Goal: Task Accomplishment & Management: Manage account settings

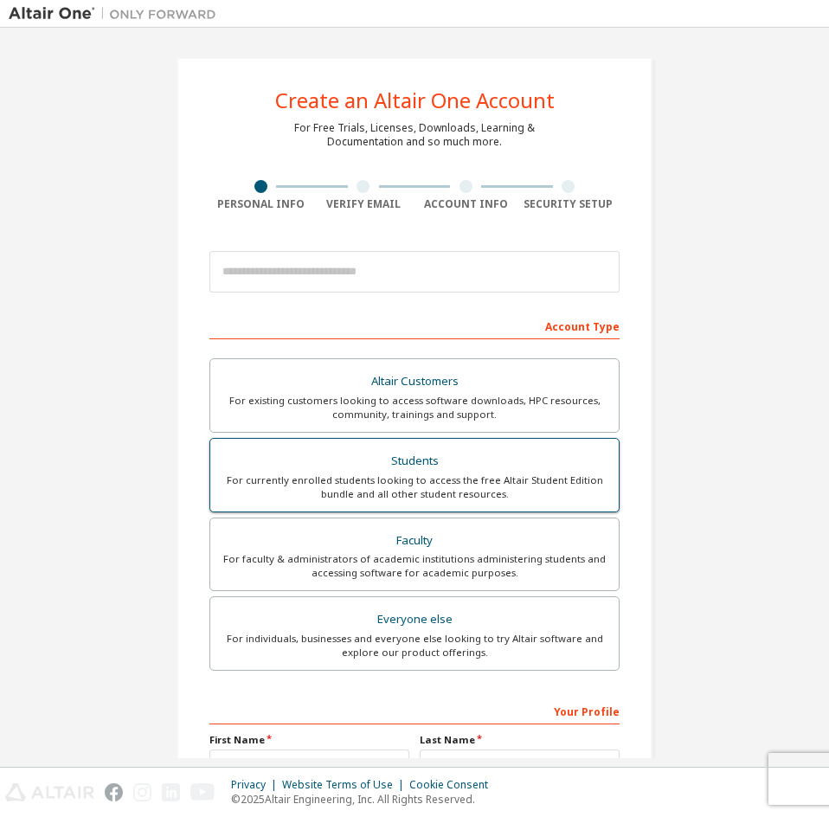
click at [448, 481] on div "For currently enrolled students looking to access the free Altair Student Editi…" at bounding box center [415, 487] width 388 height 28
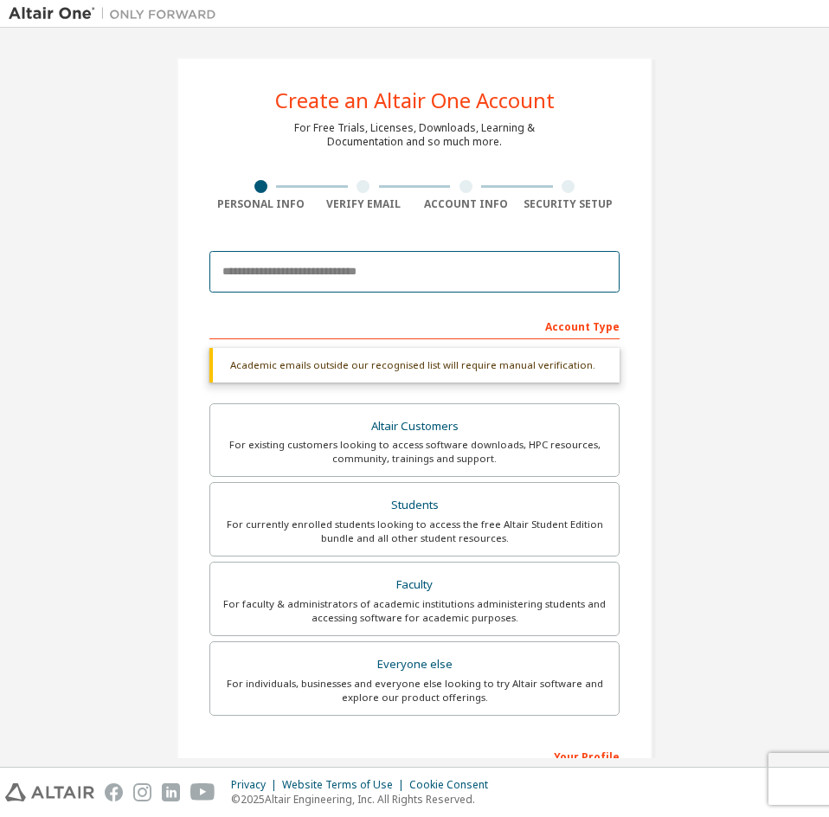
click at [331, 276] on input "email" at bounding box center [414, 272] width 410 height 42
type input "**********"
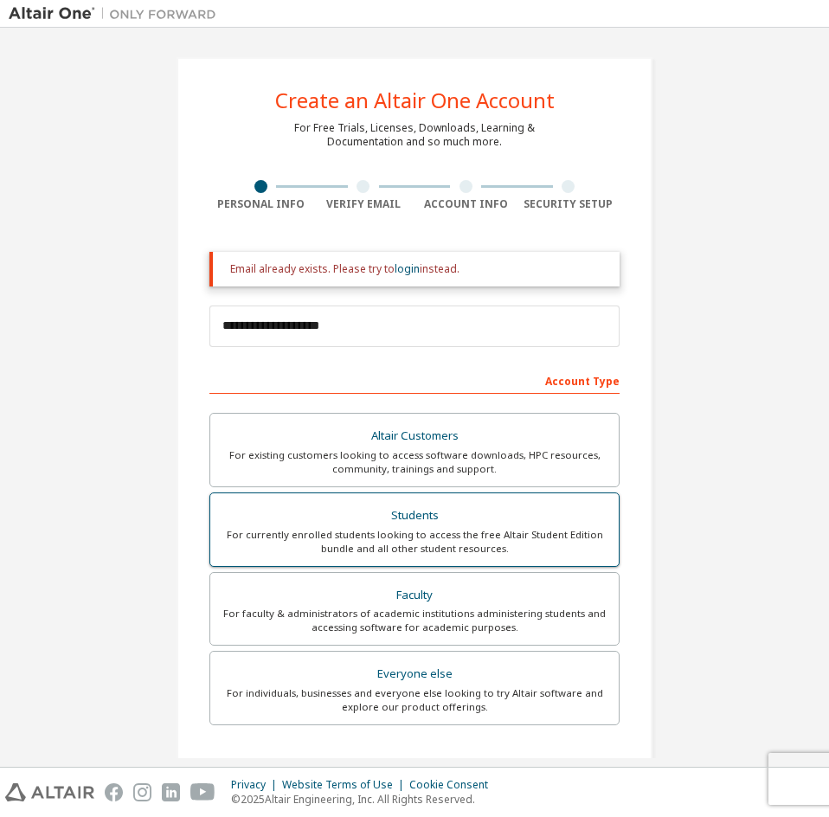
click at [402, 541] on div "For currently enrolled students looking to access the free Altair Student Editi…" at bounding box center [415, 542] width 388 height 28
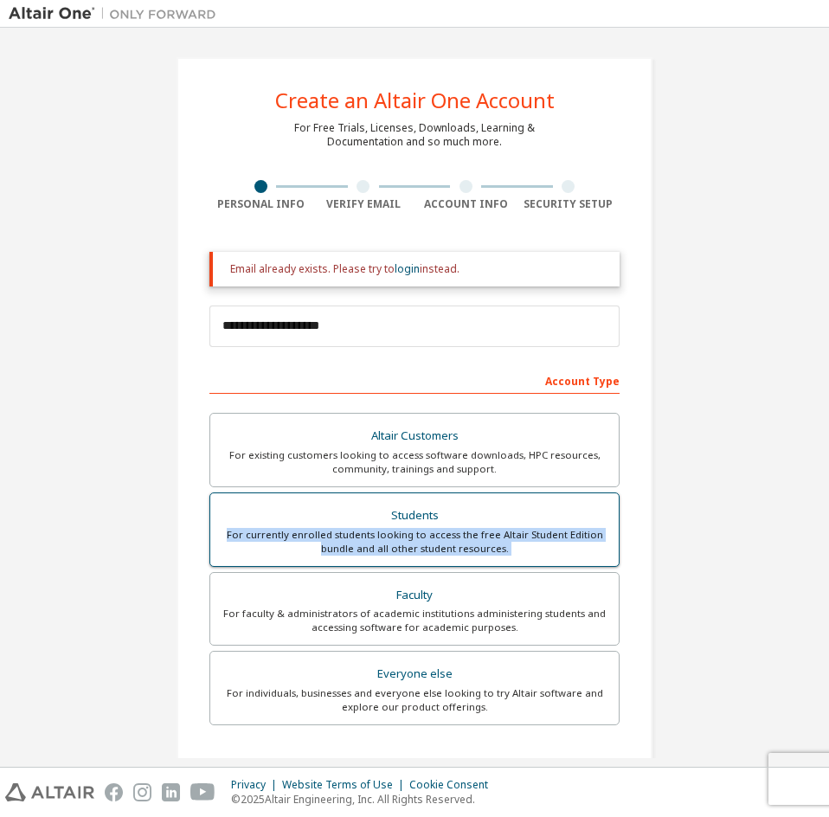
click at [402, 541] on div "For currently enrolled students looking to access the free Altair Student Editi…" at bounding box center [415, 542] width 388 height 28
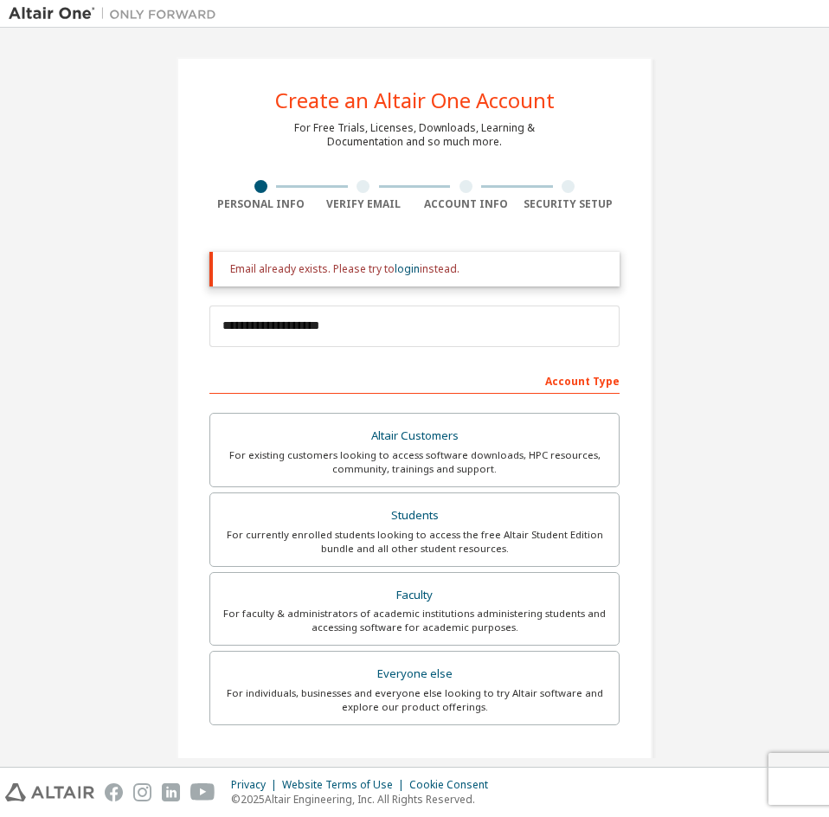
click at [737, 486] on div "**********" at bounding box center [415, 522] width 812 height 972
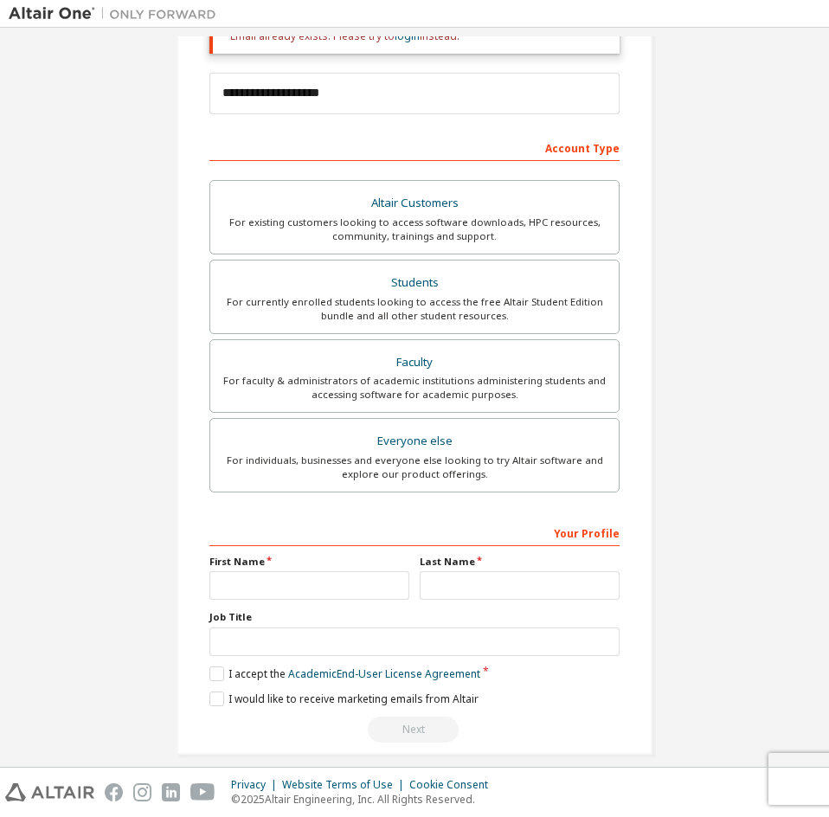
scroll to position [250, 0]
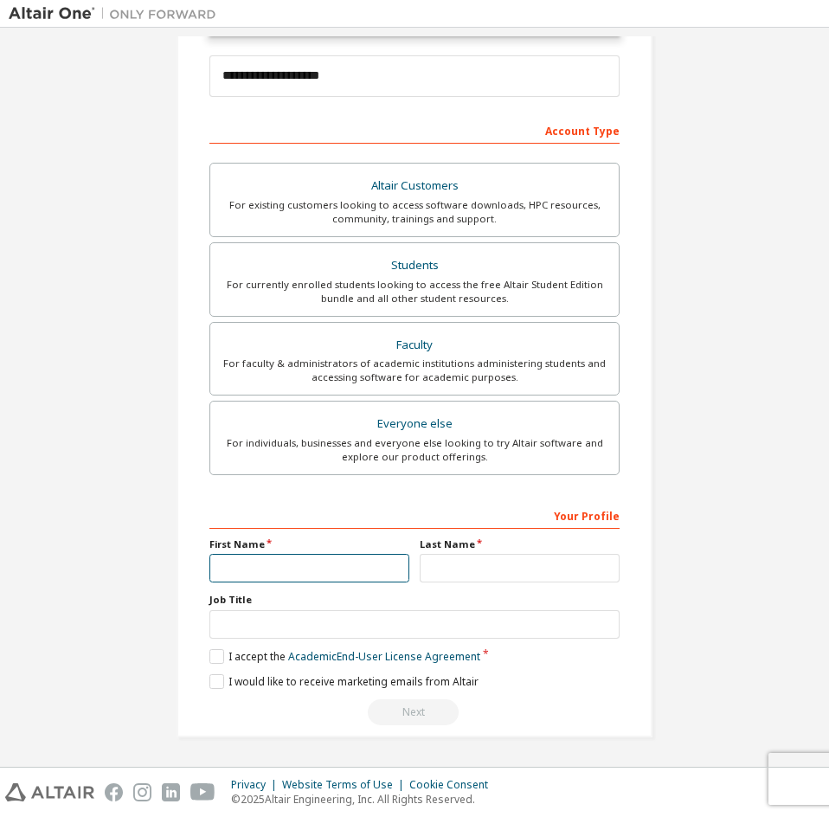
click at [331, 563] on input "text" at bounding box center [309, 568] width 200 height 29
type input "*"
type input "**"
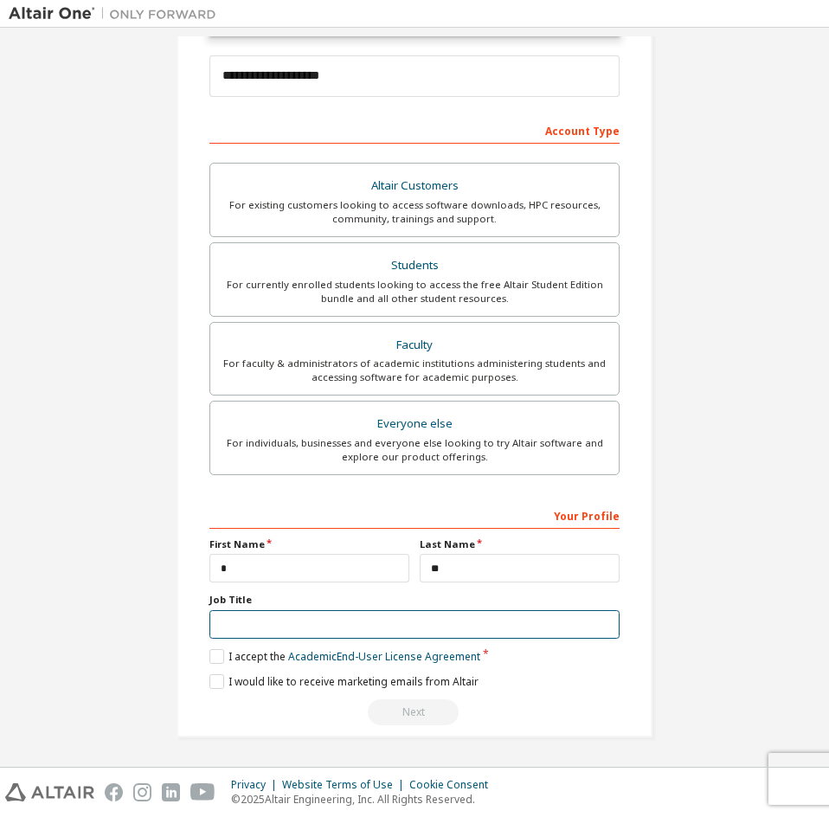
click at [312, 618] on input "text" at bounding box center [414, 624] width 410 height 29
type input "*******"
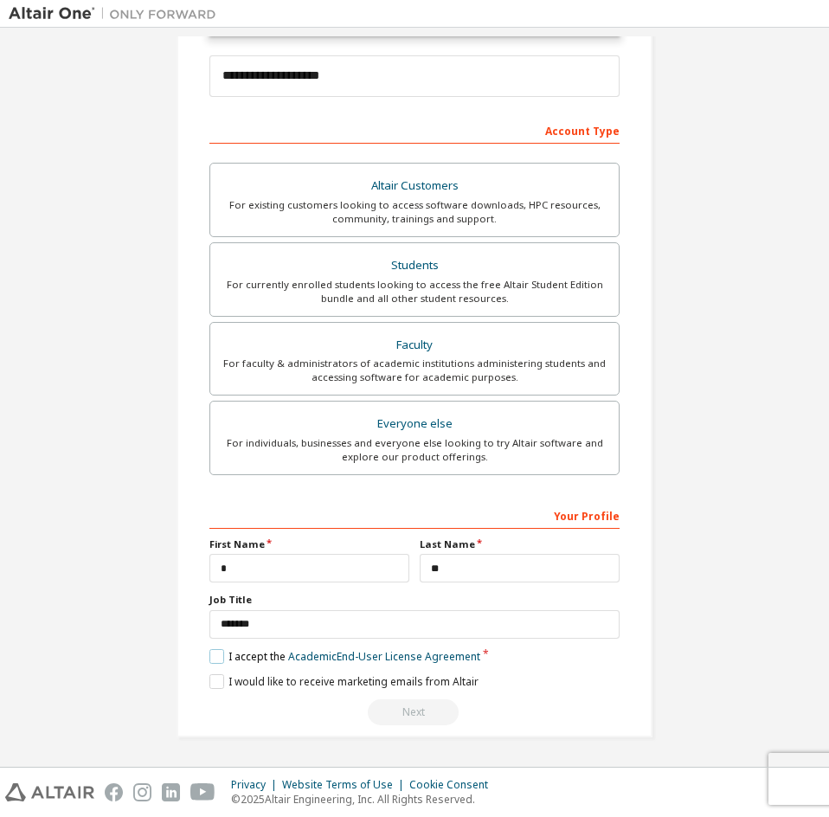
click at [210, 656] on label "I accept the Academic End-User License Agreement" at bounding box center [344, 656] width 271 height 15
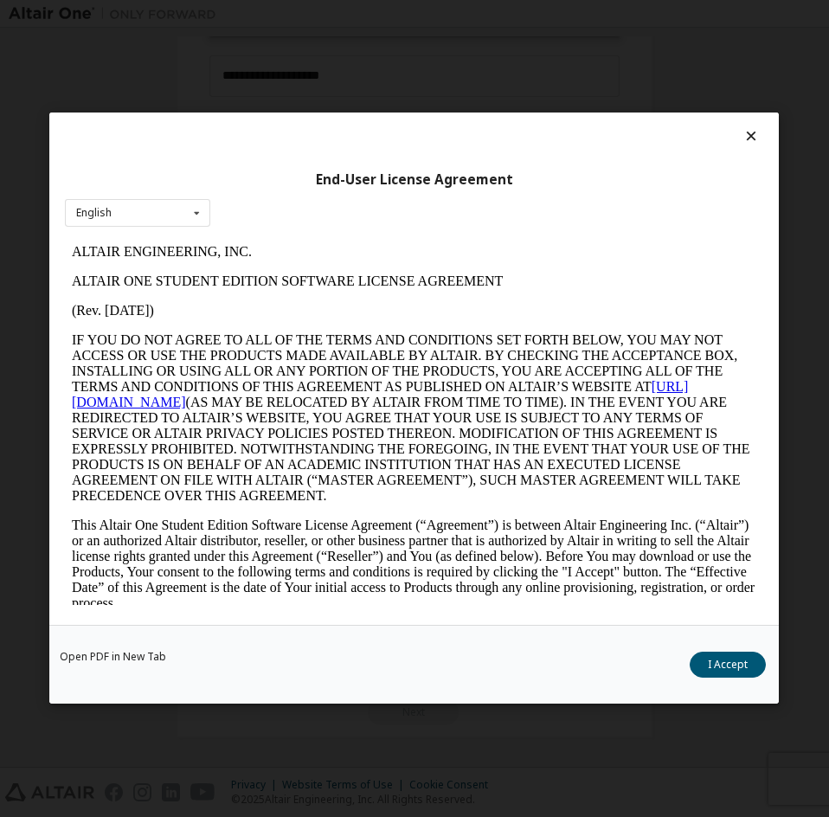
scroll to position [0, 0]
click at [722, 670] on button "I Accept" at bounding box center [729, 666] width 76 height 26
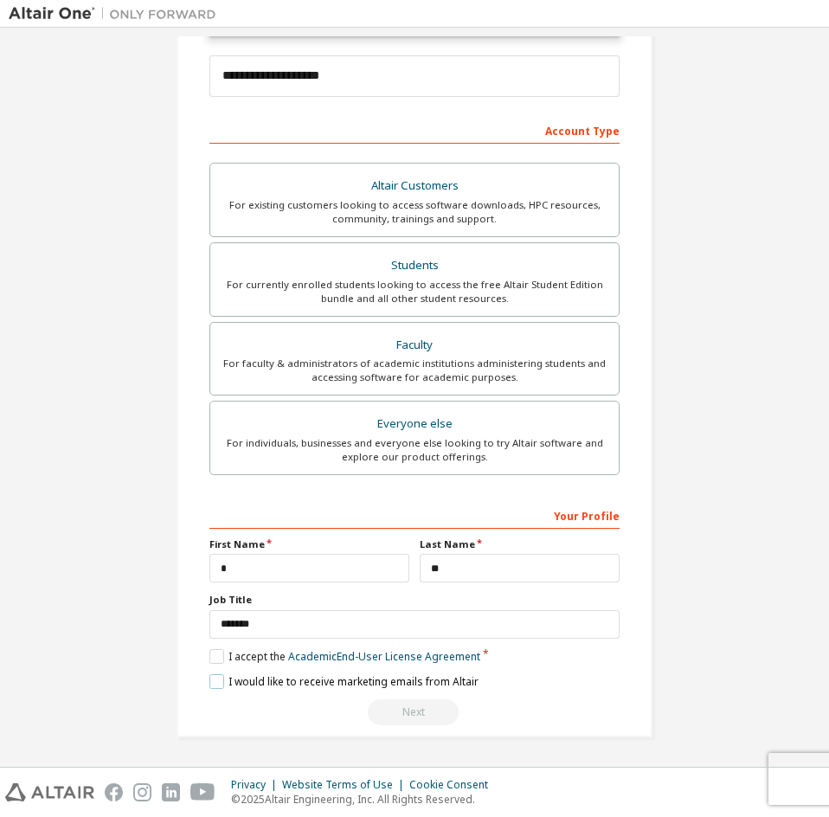
click at [215, 683] on label "I would like to receive marketing emails from Altair" at bounding box center [343, 681] width 269 height 15
click at [415, 712] on div "Next" at bounding box center [414, 712] width 410 height 26
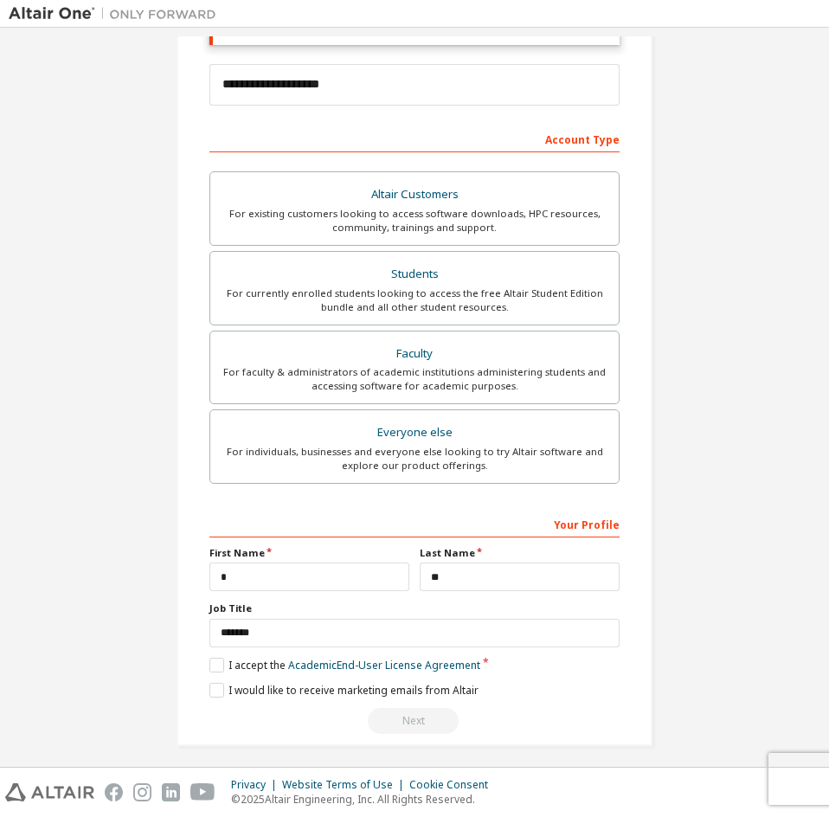
scroll to position [250, 0]
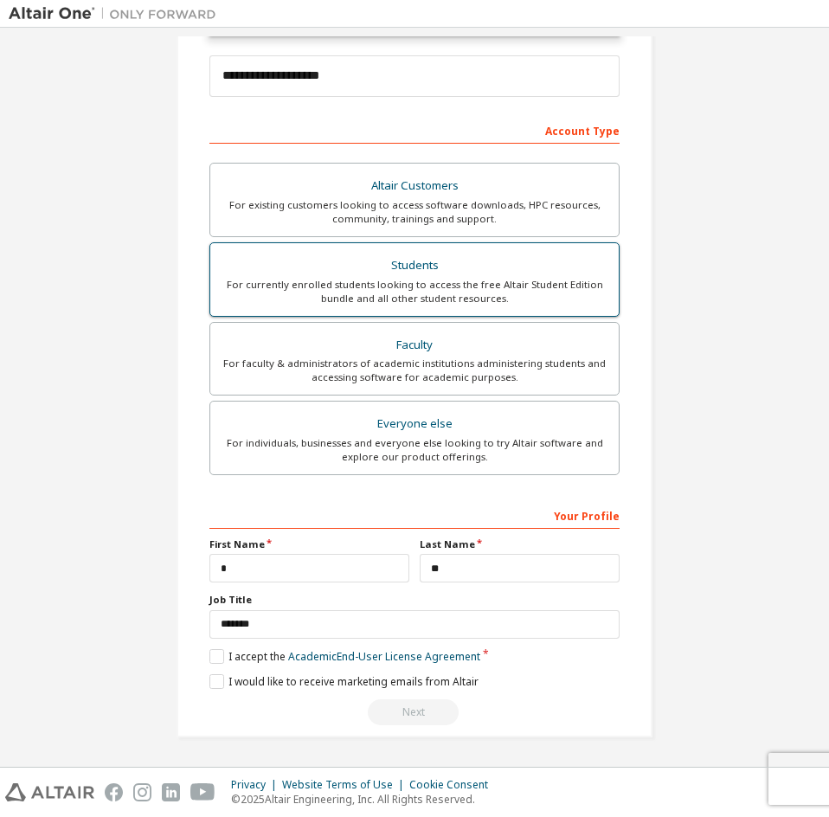
click at [457, 287] on div "For currently enrolled students looking to access the free Altair Student Editi…" at bounding box center [415, 292] width 388 height 28
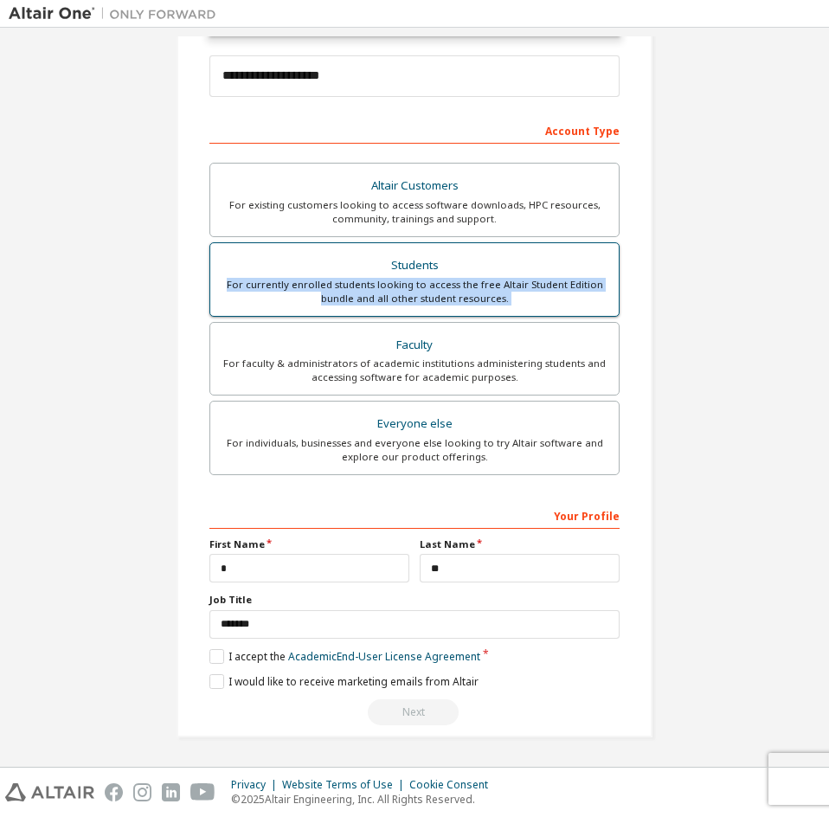
click at [457, 287] on div "For currently enrolled students looking to access the free Altair Student Editi…" at bounding box center [415, 292] width 388 height 28
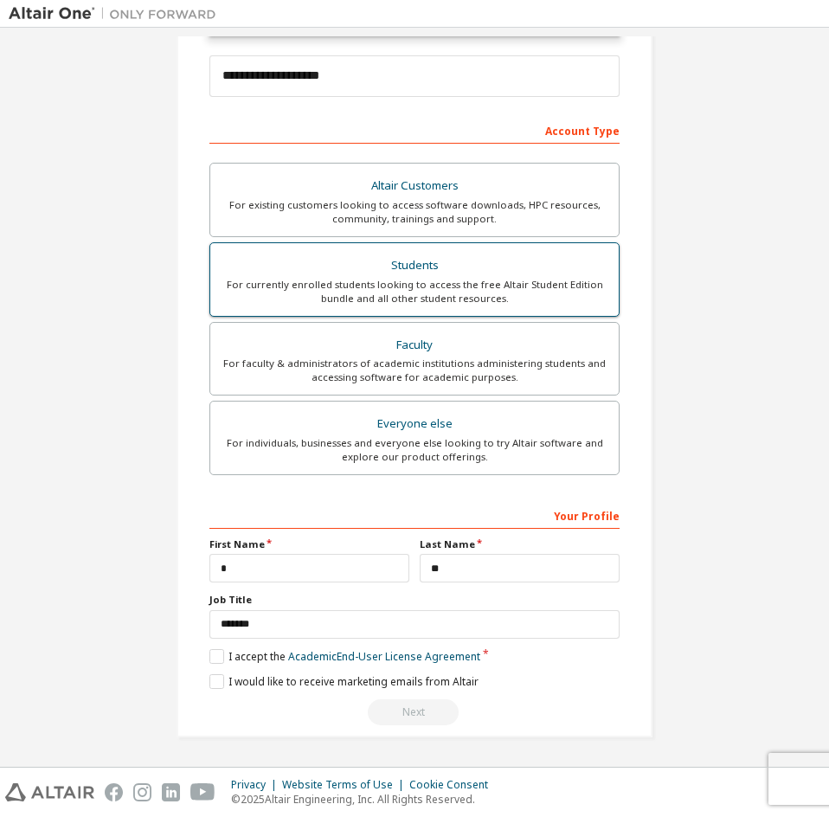
click at [565, 270] on div "Students" at bounding box center [415, 266] width 388 height 24
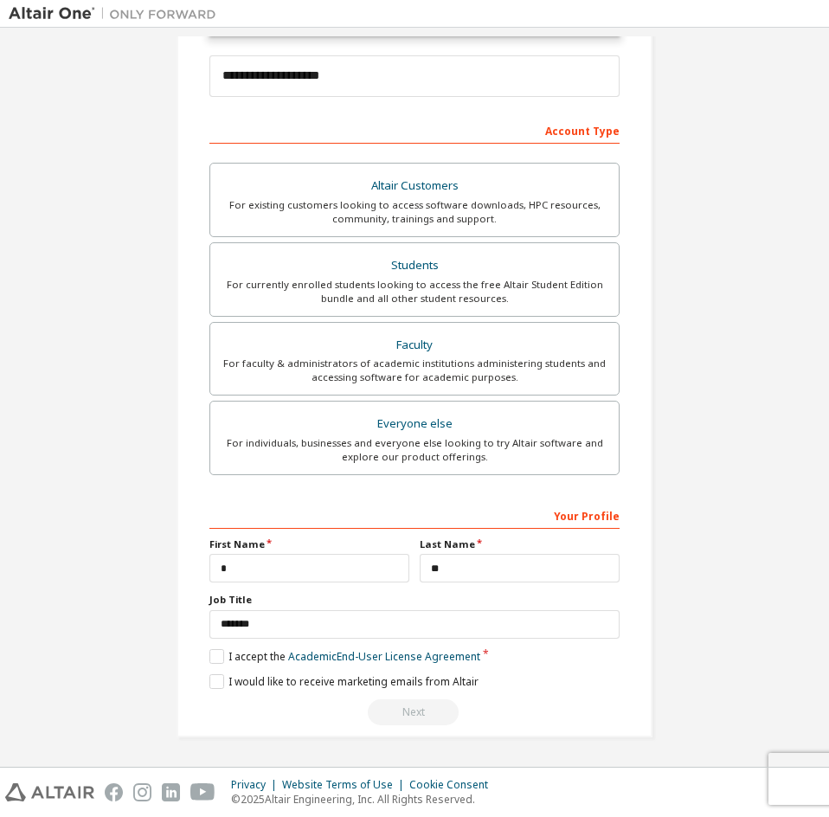
click at [711, 311] on div "**********" at bounding box center [415, 272] width 812 height 972
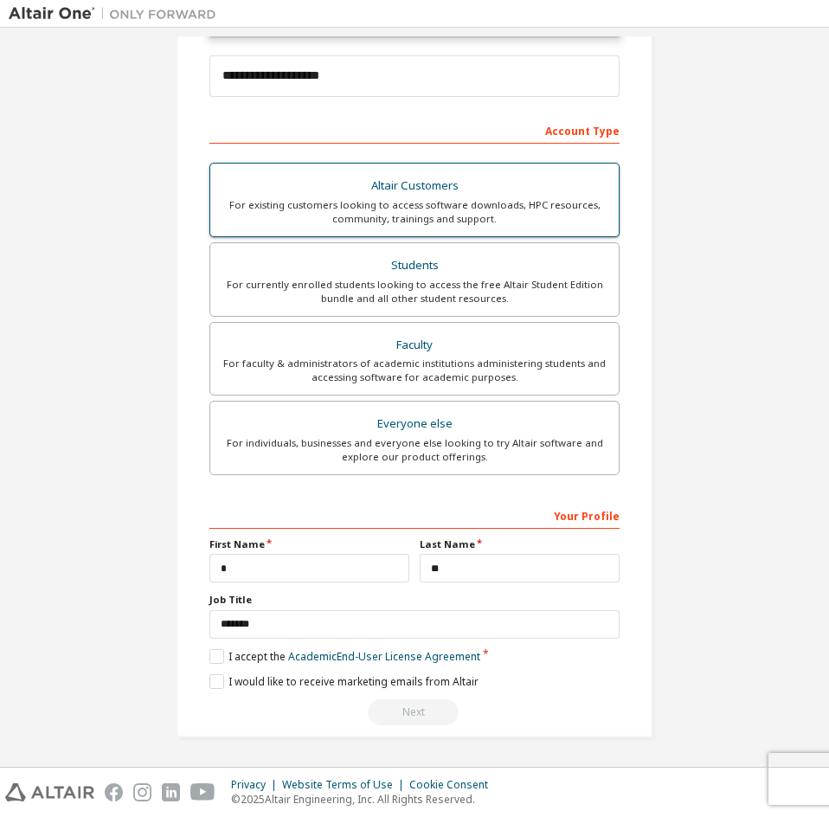
click at [555, 215] on div "For existing customers looking to access software downloads, HPC resources, com…" at bounding box center [415, 212] width 388 height 28
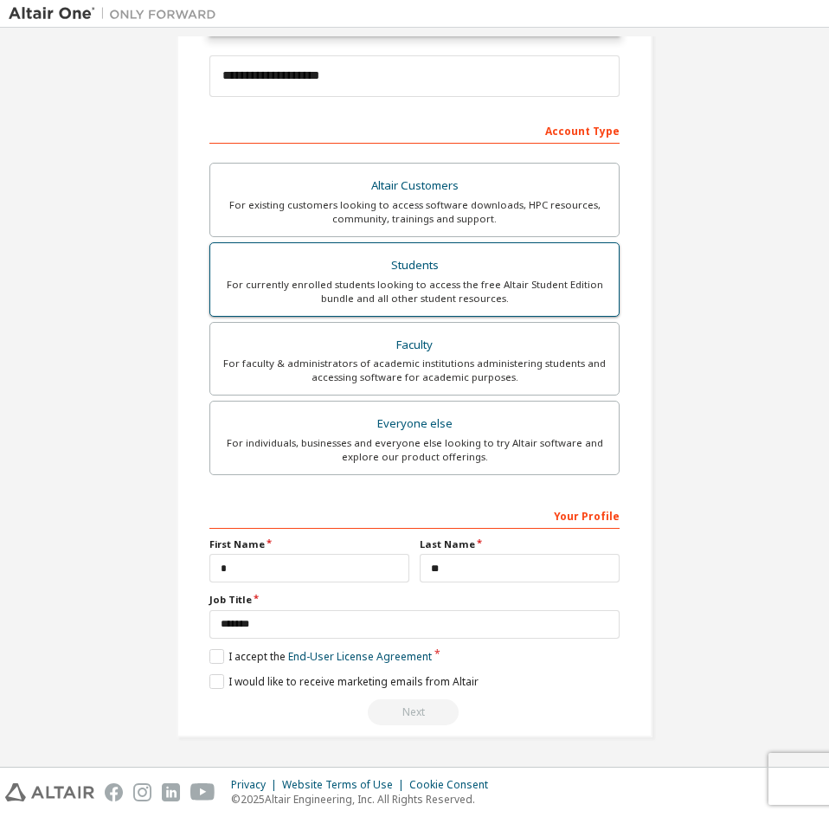
click at [560, 275] on div "Students" at bounding box center [415, 266] width 388 height 24
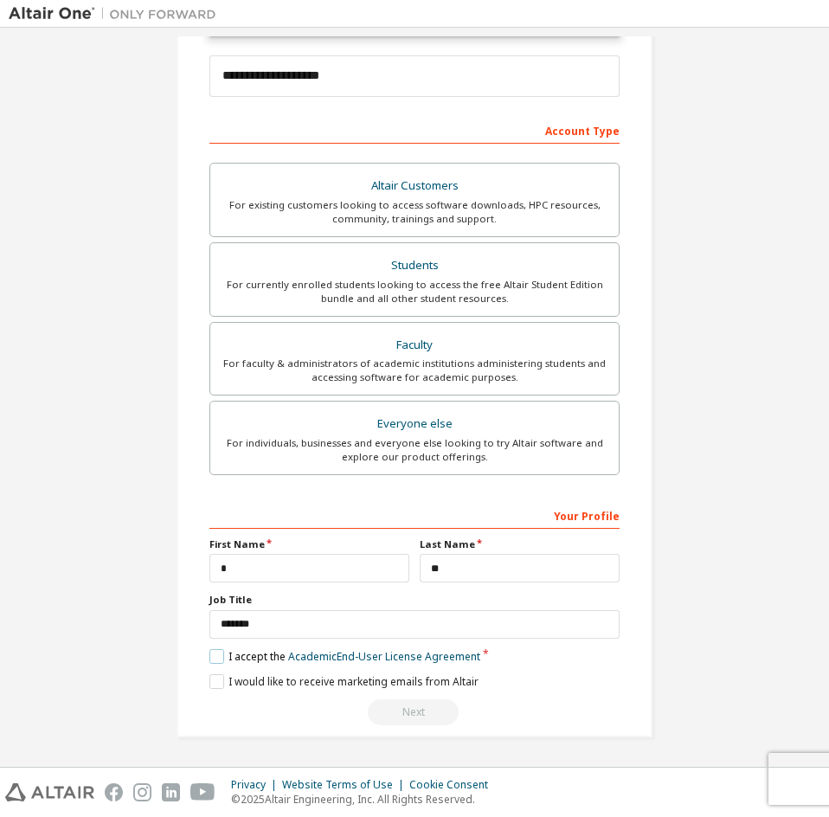
click at [215, 658] on label "I accept the Academic End-User License Agreement" at bounding box center [344, 656] width 271 height 15
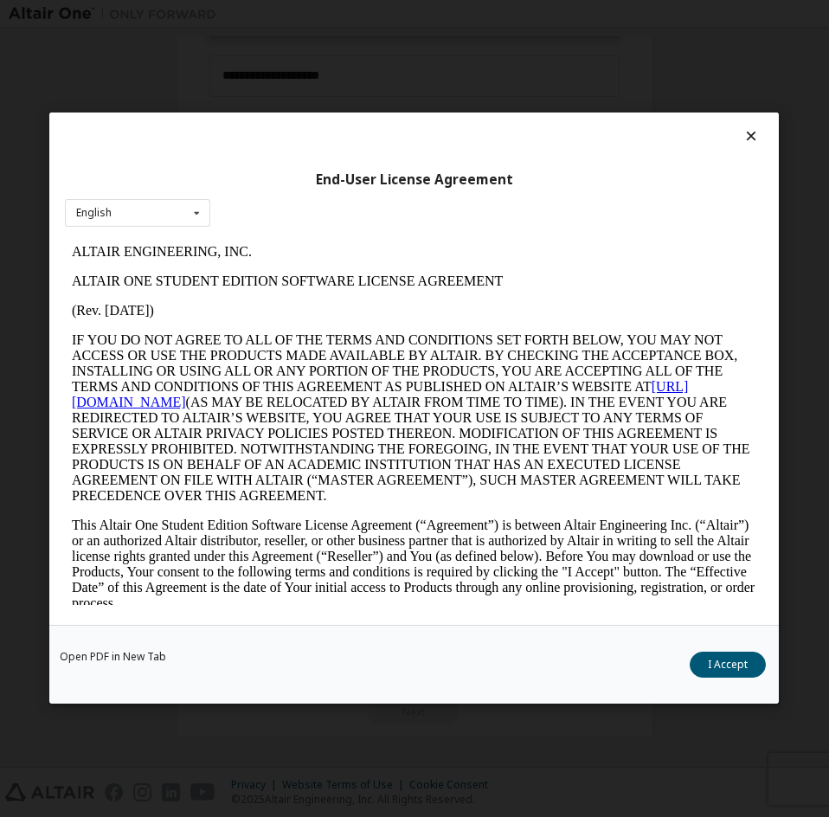
scroll to position [0, 0]
drag, startPoint x: 747, startPoint y: 663, endPoint x: 717, endPoint y: 667, distance: 29.7
click at [748, 663] on button "I Accept" at bounding box center [729, 666] width 76 height 26
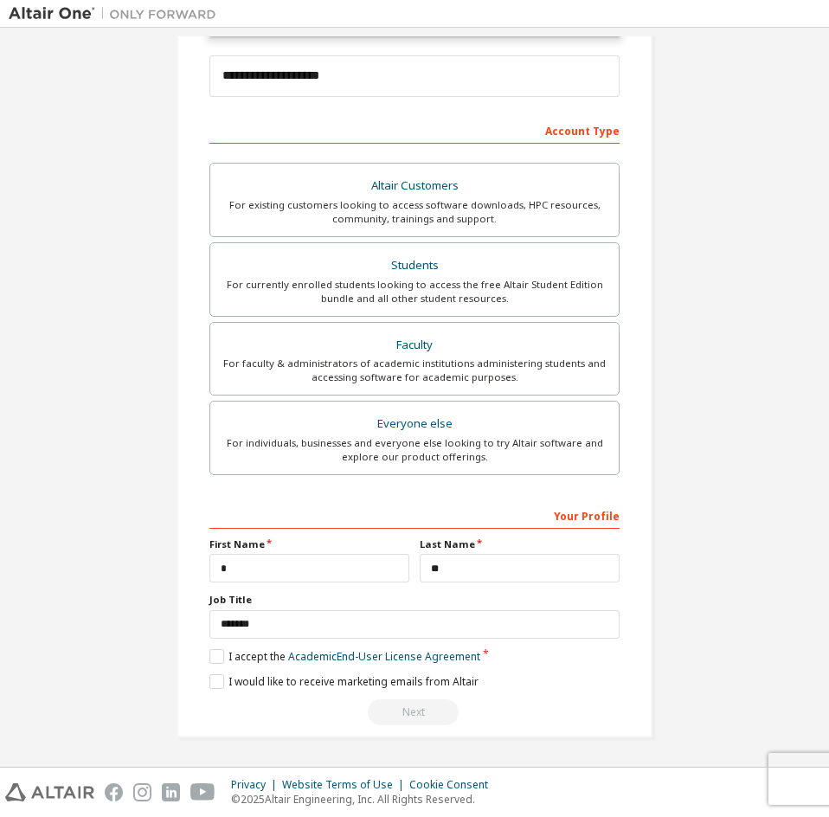
click at [395, 709] on div "Next" at bounding box center [414, 712] width 410 height 26
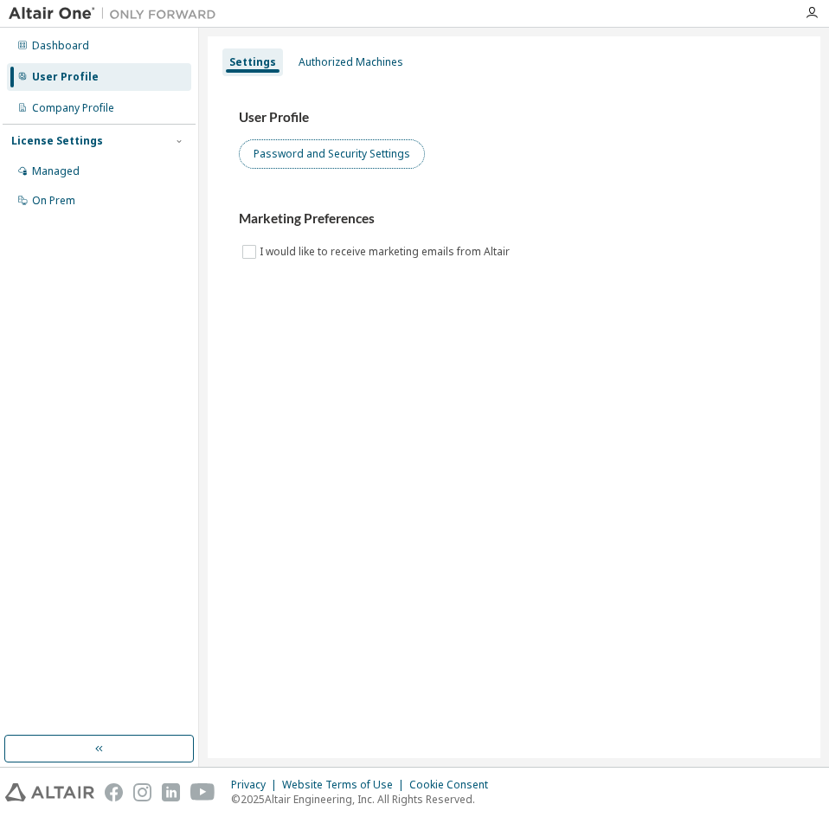
click at [287, 161] on button "Password and Security Settings" at bounding box center [332, 153] width 186 height 29
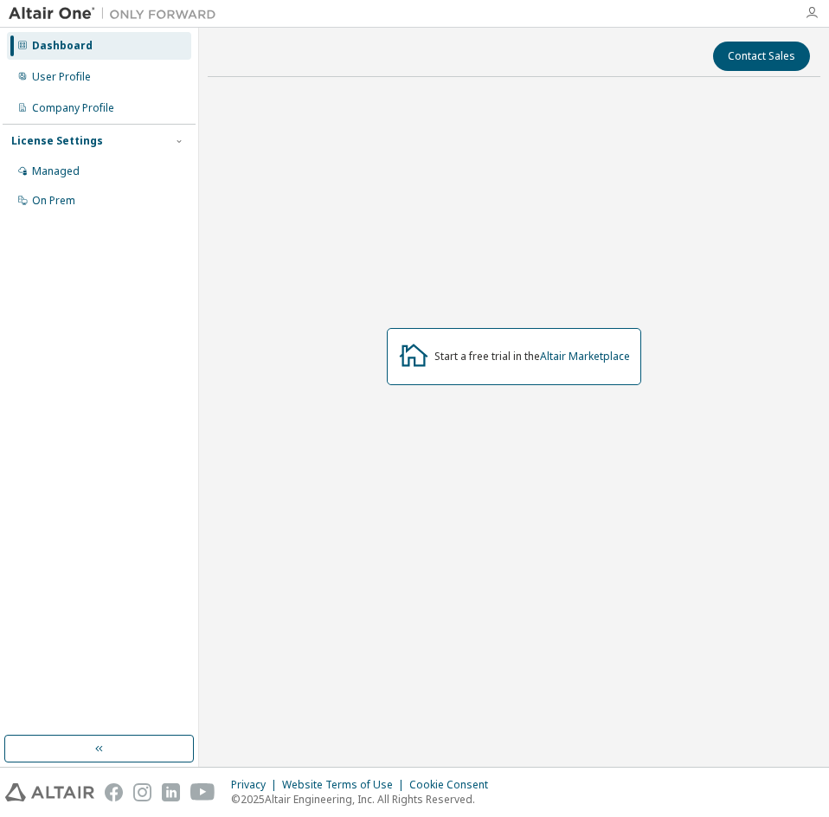
click at [811, 12] on icon "button" at bounding box center [812, 13] width 14 height 14
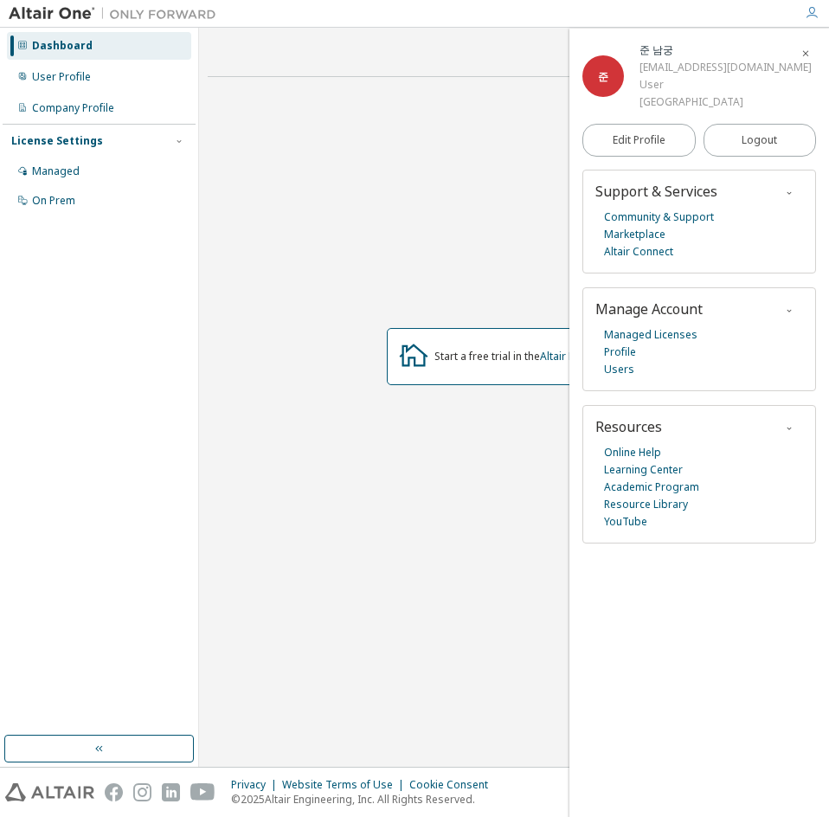
click at [649, 86] on div "User" at bounding box center [726, 84] width 172 height 17
click at [805, 54] on icon "button" at bounding box center [806, 53] width 10 height 10
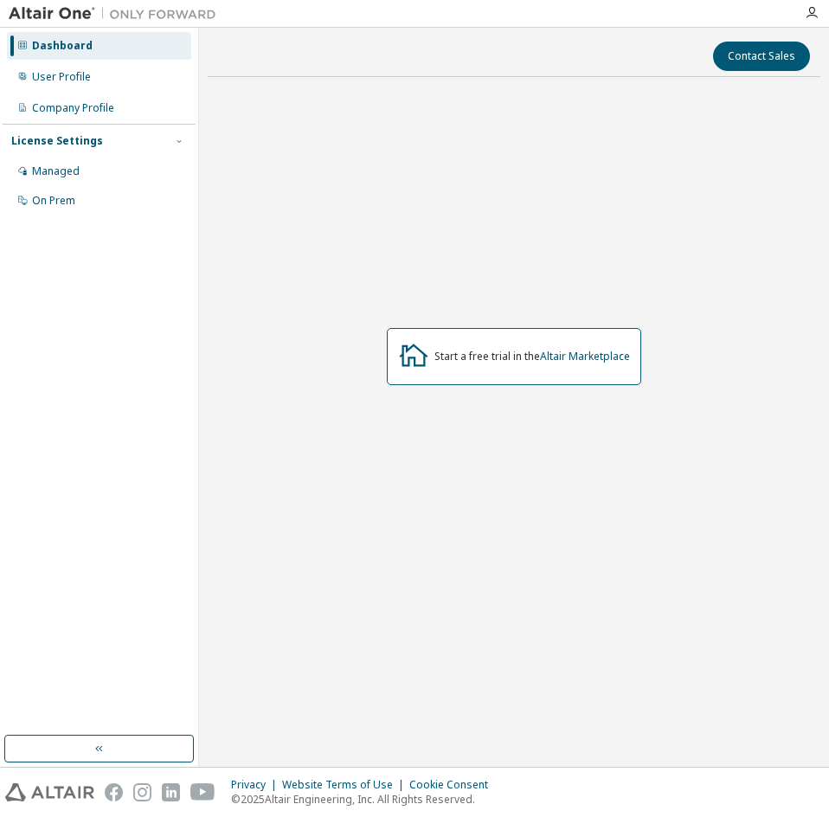
click at [494, 352] on div "Start a free trial in the Altair Marketplace" at bounding box center [532, 357] width 196 height 14
drag, startPoint x: 447, startPoint y: 356, endPoint x: 601, endPoint y: 385, distance: 156.8
click at [625, 363] on div "Start a free trial in the Altair Marketplace" at bounding box center [532, 357] width 196 height 14
click at [595, 357] on link "Altair Marketplace" at bounding box center [585, 356] width 90 height 15
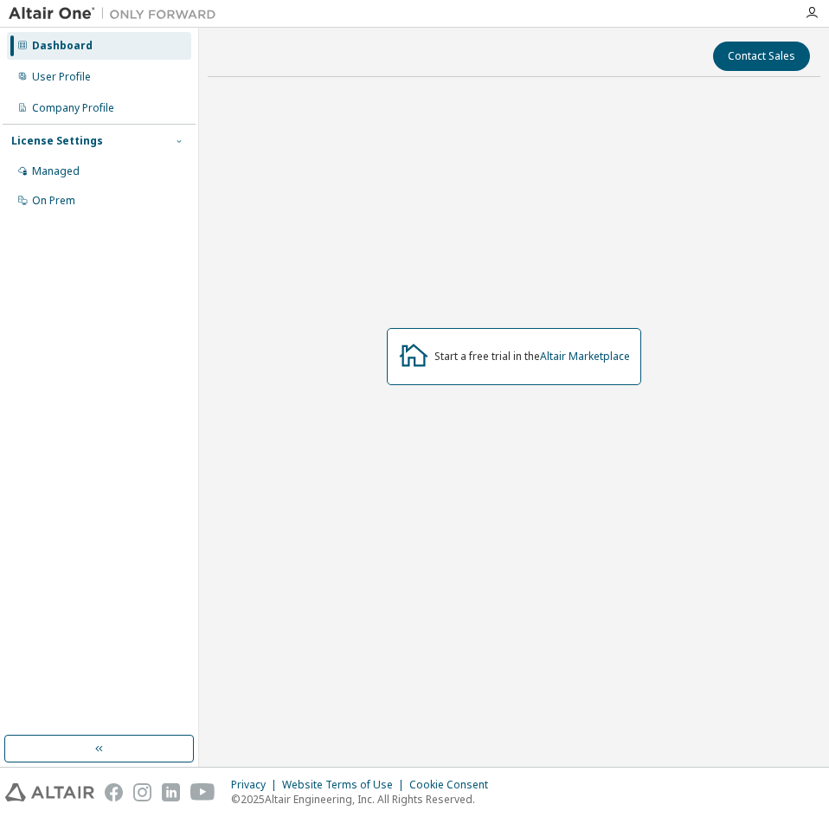
click at [177, 141] on icon "button" at bounding box center [179, 141] width 10 height 10
click at [57, 80] on div "User Profile" at bounding box center [61, 77] width 59 height 14
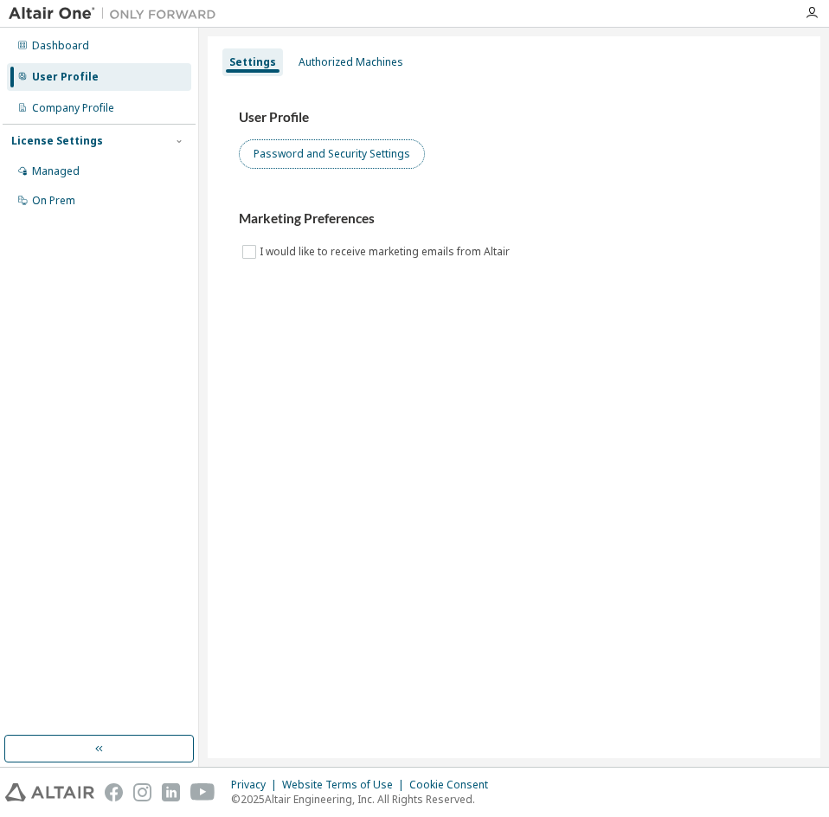
click at [299, 145] on button "Password and Security Settings" at bounding box center [332, 153] width 186 height 29
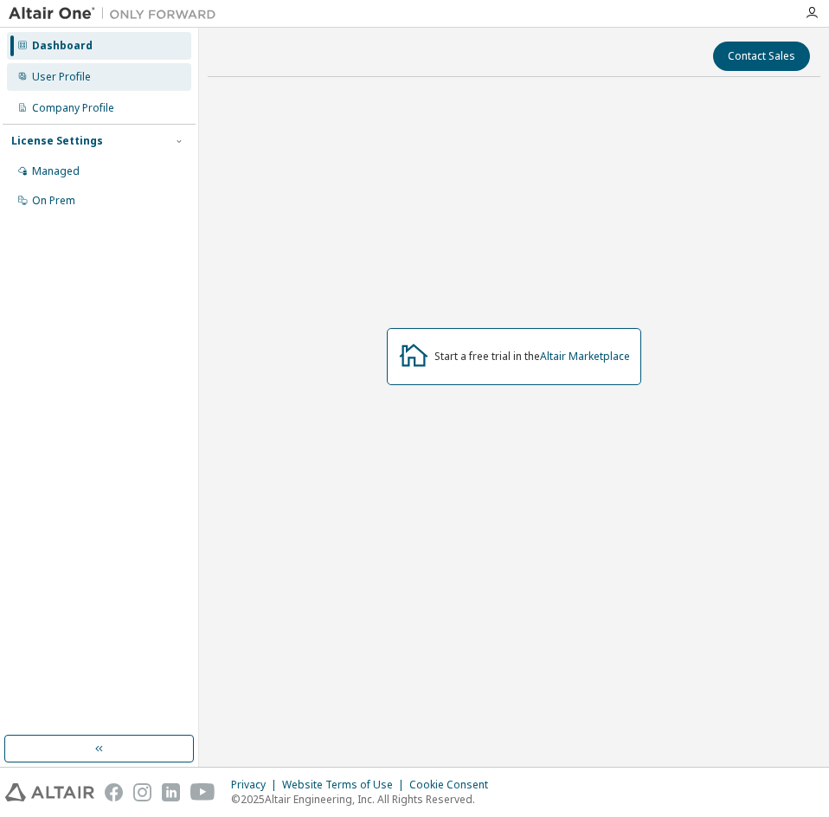
click at [49, 77] on div "User Profile" at bounding box center [61, 77] width 59 height 14
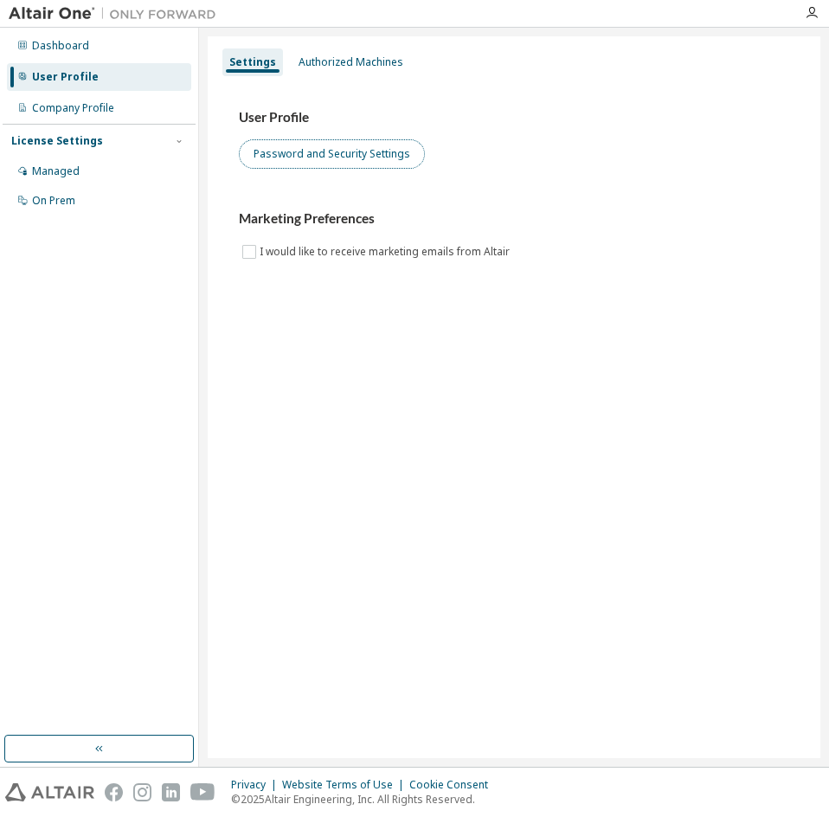
click at [347, 153] on button "Password and Security Settings" at bounding box center [332, 153] width 186 height 29
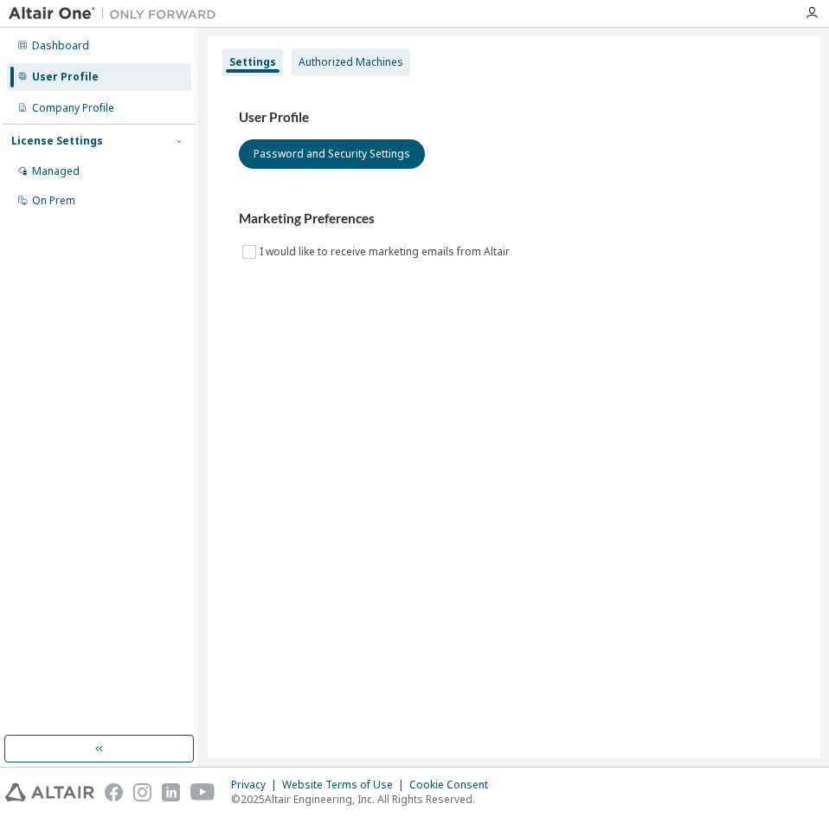
click at [340, 56] on div "Authorized Machines" at bounding box center [351, 62] width 105 height 14
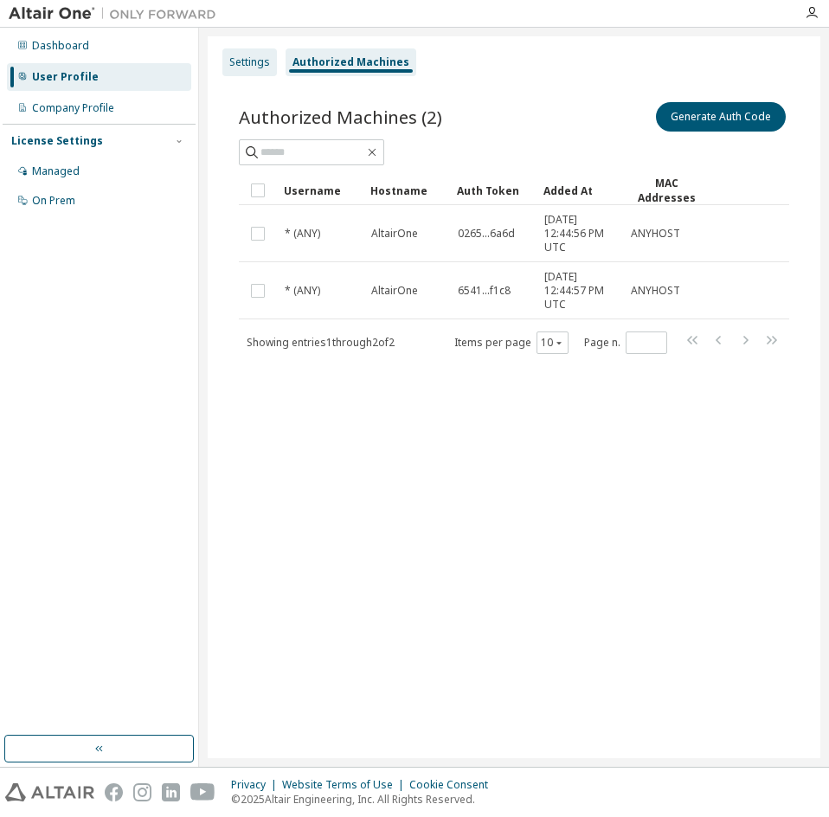
click at [241, 57] on div "Settings" at bounding box center [249, 62] width 41 height 14
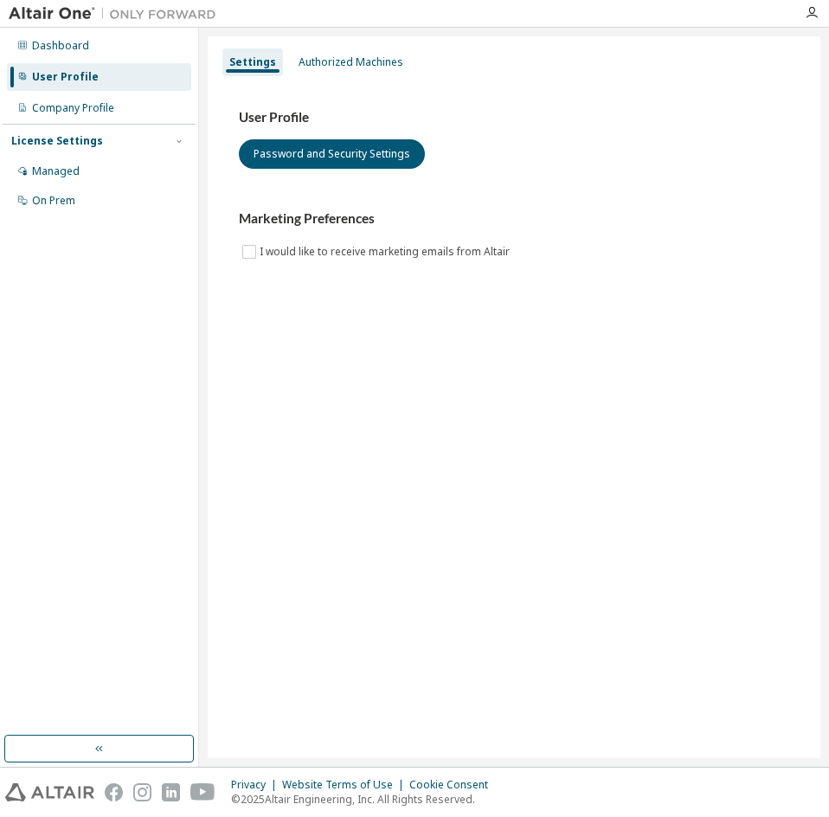
click at [162, 143] on div "License Settings" at bounding box center [99, 141] width 176 height 16
click at [163, 143] on div "License Settings" at bounding box center [99, 141] width 176 height 16
click at [812, 10] on icon "button" at bounding box center [812, 13] width 14 height 14
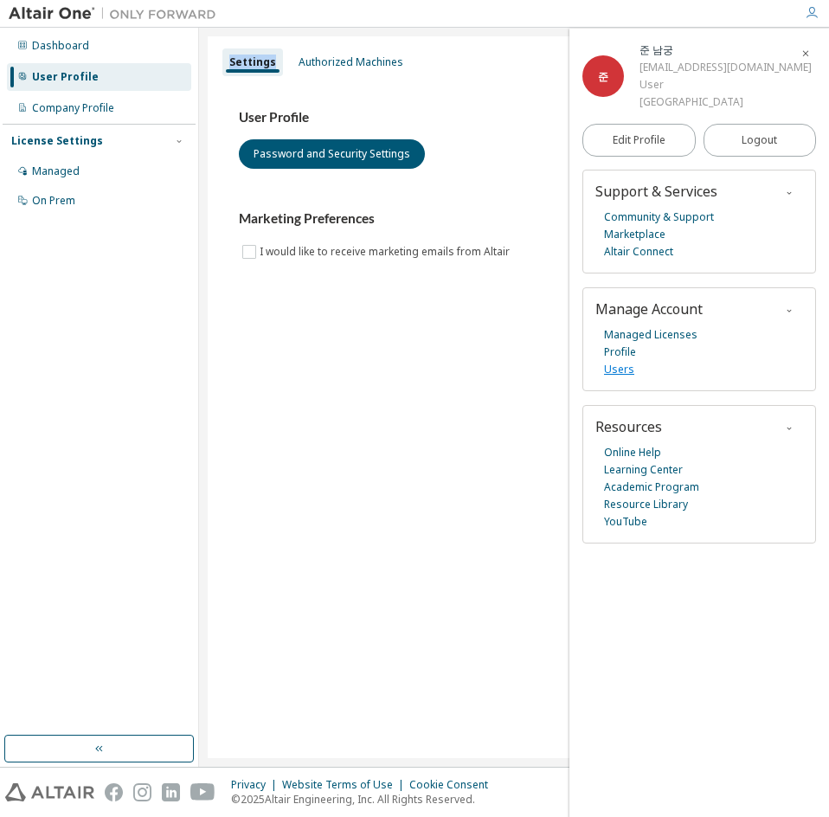
click at [620, 368] on link "Users" at bounding box center [619, 369] width 30 height 17
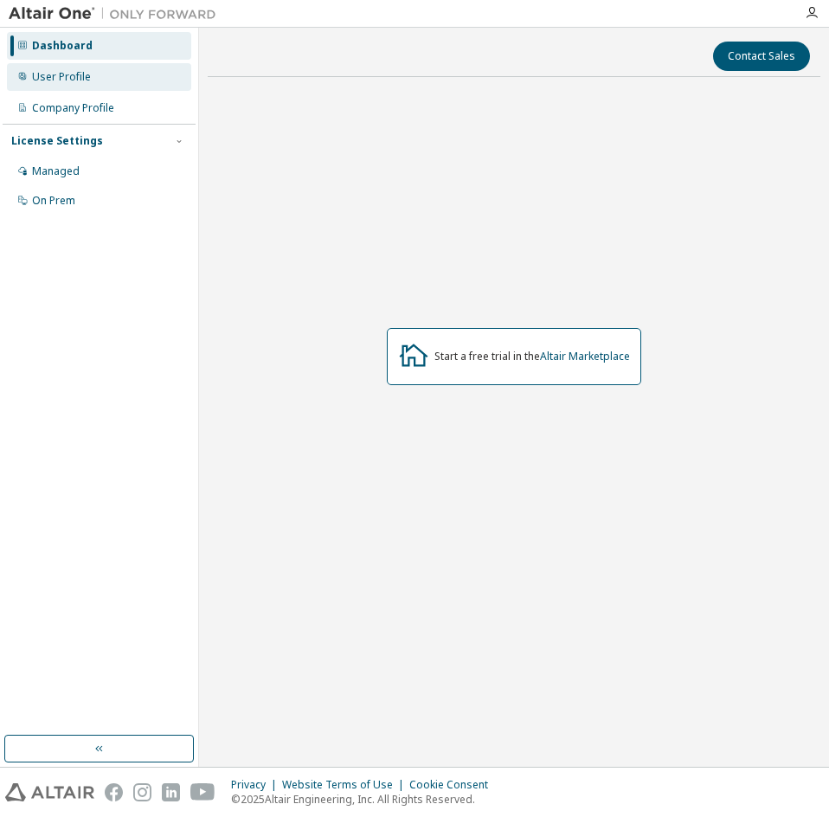
click at [68, 78] on div "User Profile" at bounding box center [61, 77] width 59 height 14
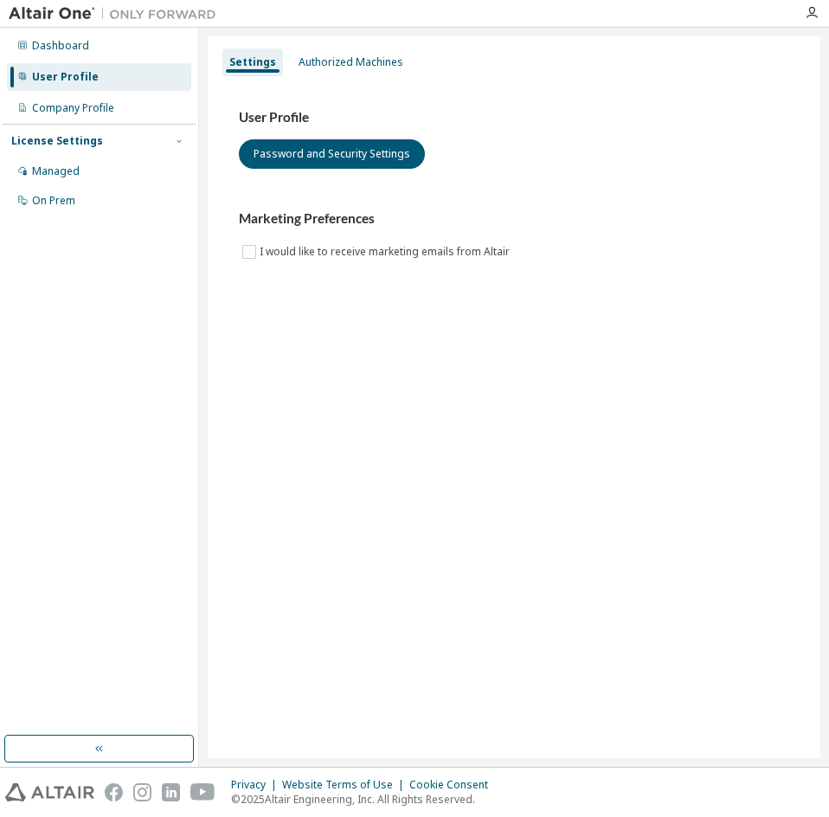
click at [269, 120] on h3 "User Profile" at bounding box center [514, 117] width 550 height 17
drag, startPoint x: 242, startPoint y: 117, endPoint x: 369, endPoint y: 123, distance: 126.5
click at [369, 123] on h3 "User Profile" at bounding box center [514, 117] width 550 height 17
click at [364, 120] on h3 "User Profile" at bounding box center [514, 117] width 550 height 17
click at [71, 170] on div "Managed" at bounding box center [56, 171] width 48 height 14
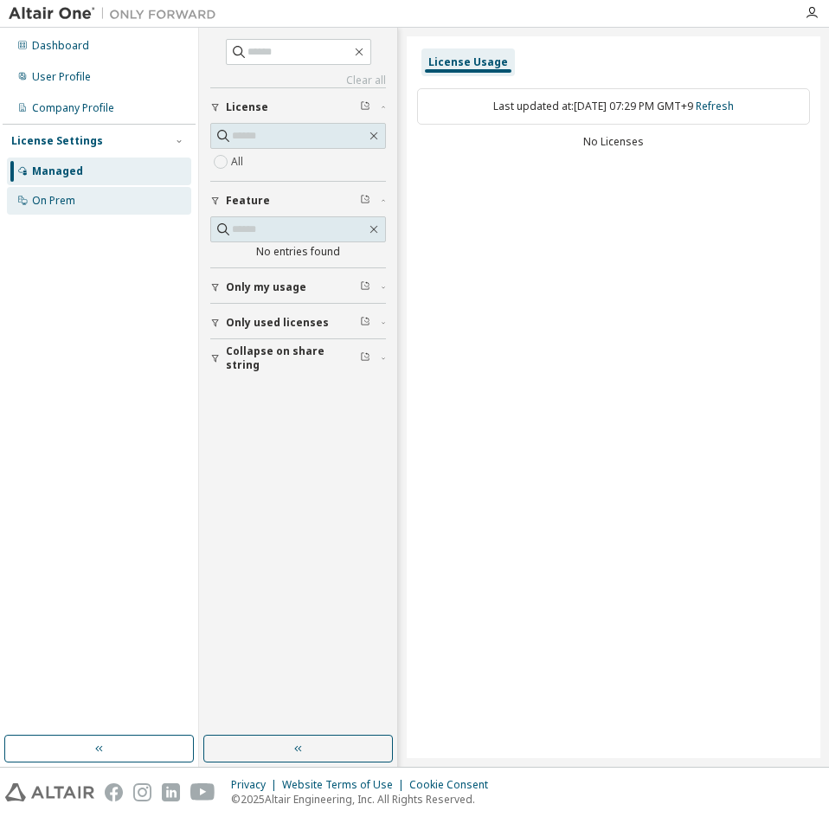
click at [66, 191] on div "On Prem" at bounding box center [99, 201] width 184 height 28
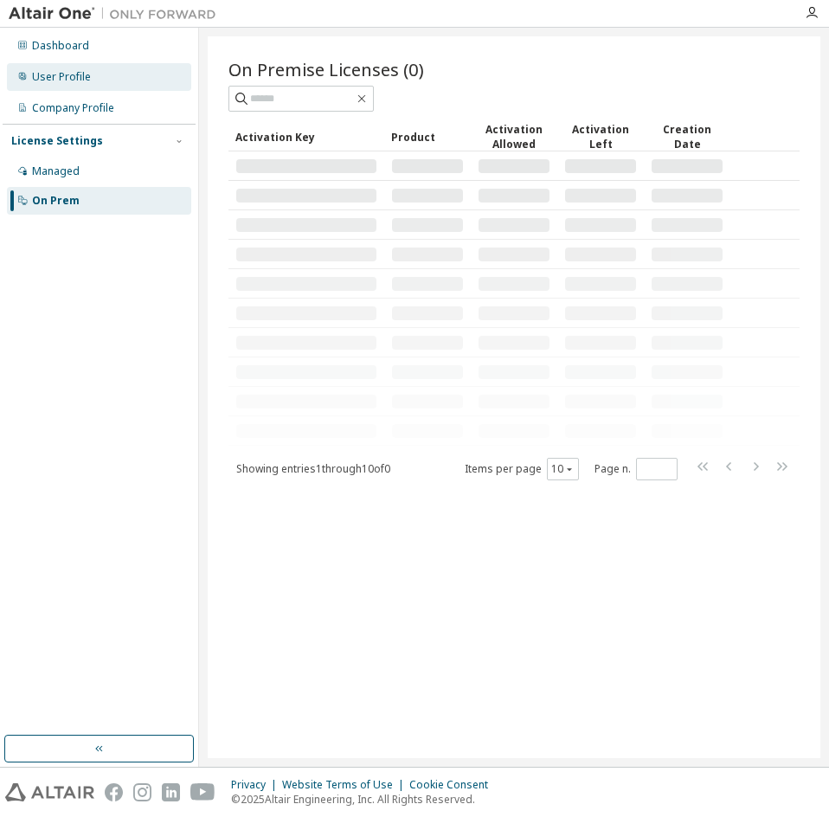
click at [87, 76] on div "User Profile" at bounding box center [61, 77] width 59 height 14
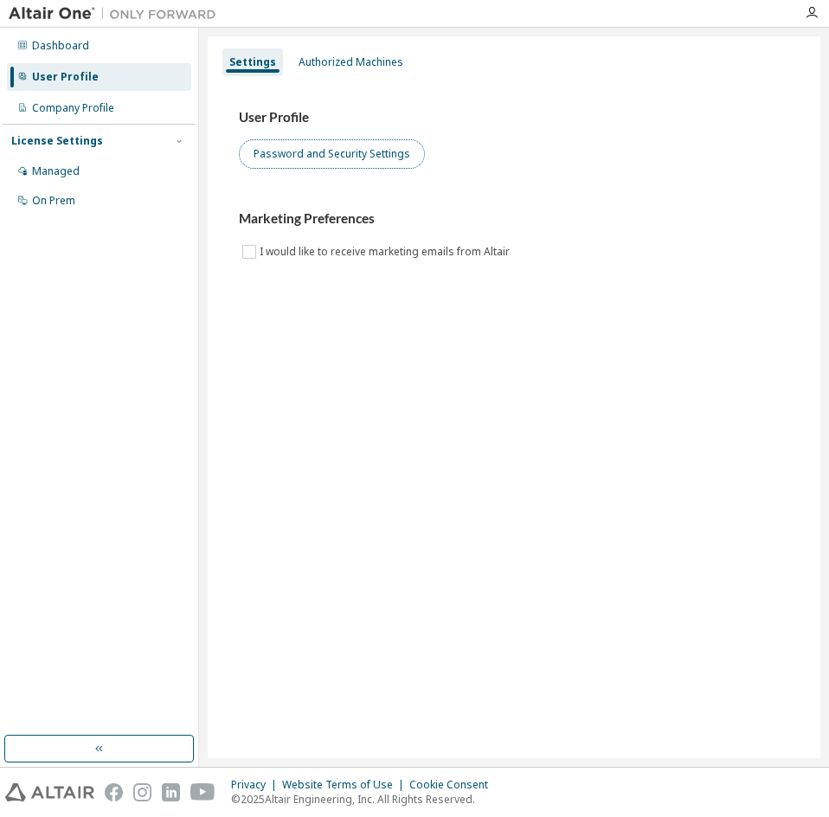
click at [315, 154] on button "Password and Security Settings" at bounding box center [332, 153] width 186 height 29
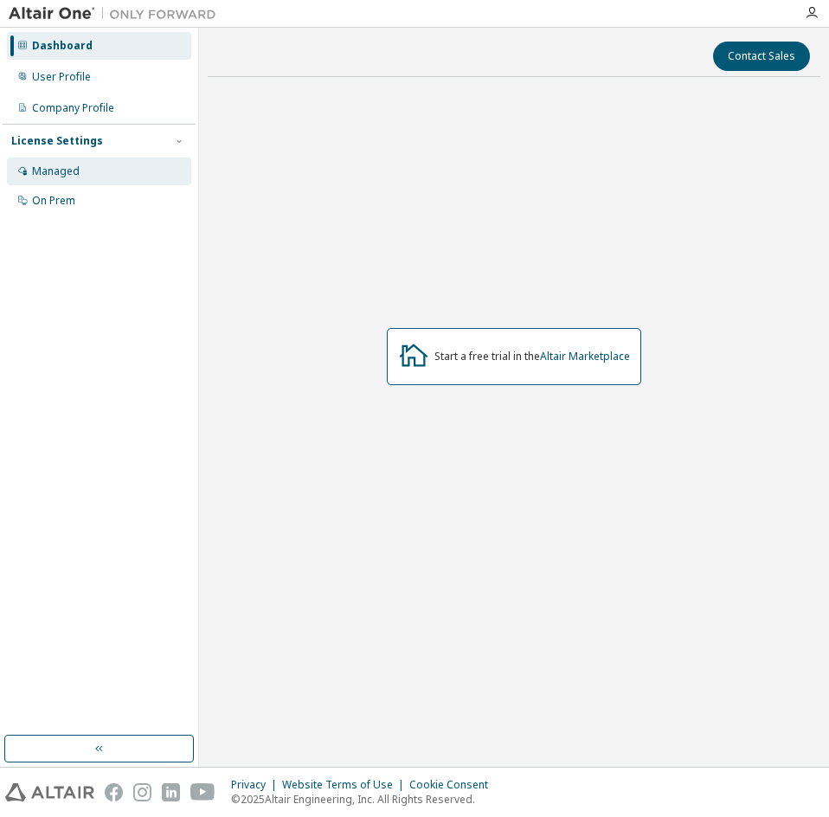
click at [73, 177] on div "Managed" at bounding box center [56, 171] width 48 height 14
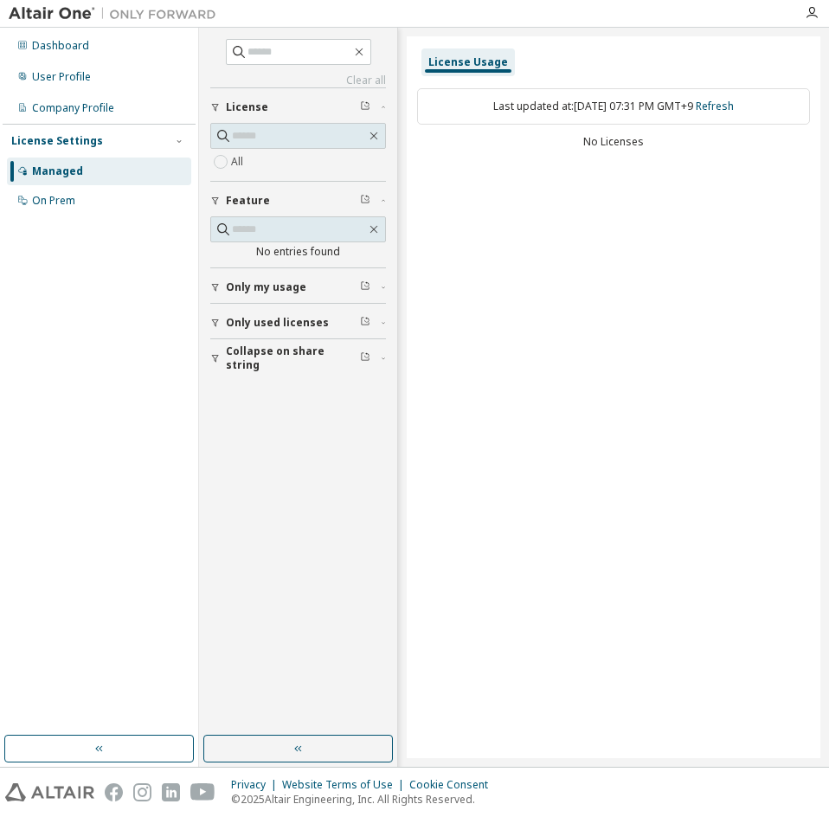
click at [316, 104] on div "License" at bounding box center [303, 107] width 155 height 14
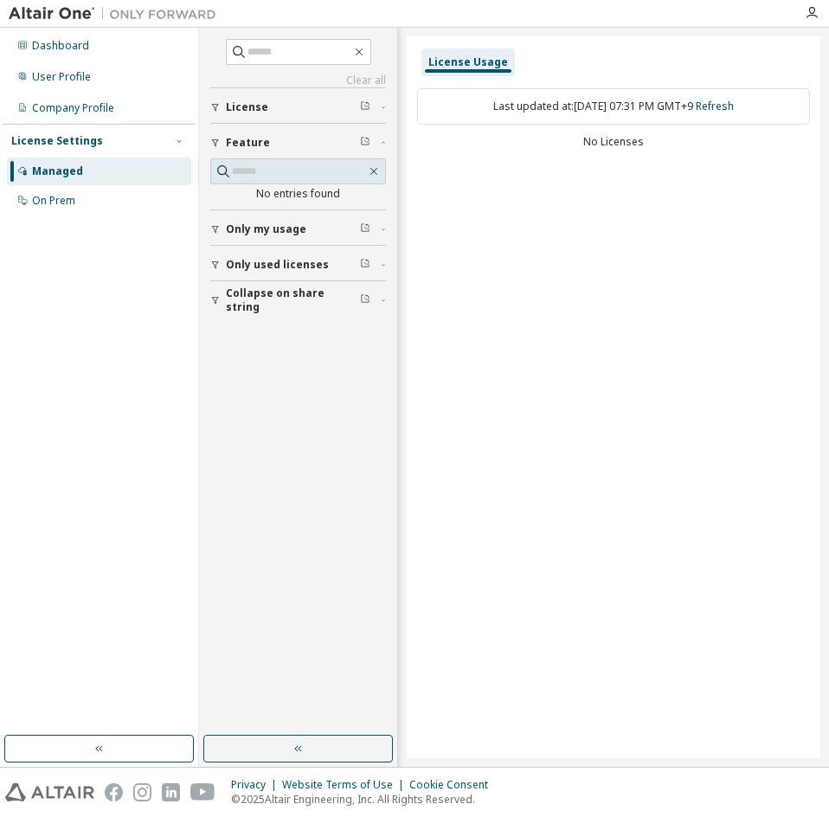
click at [287, 110] on div "License" at bounding box center [303, 107] width 155 height 14
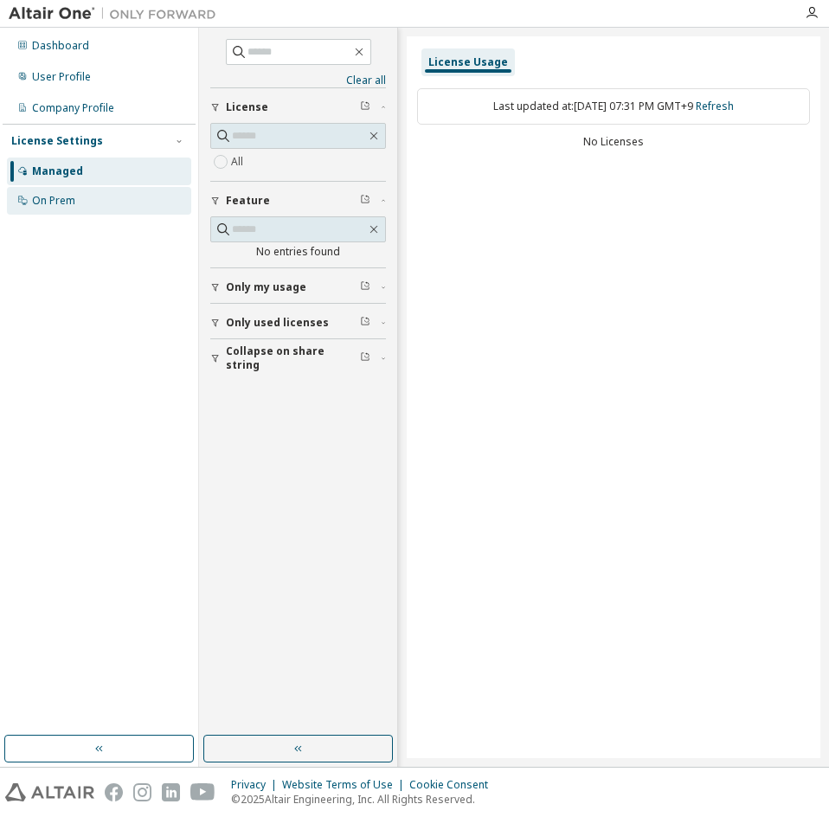
click at [63, 206] on div "On Prem" at bounding box center [53, 201] width 43 height 14
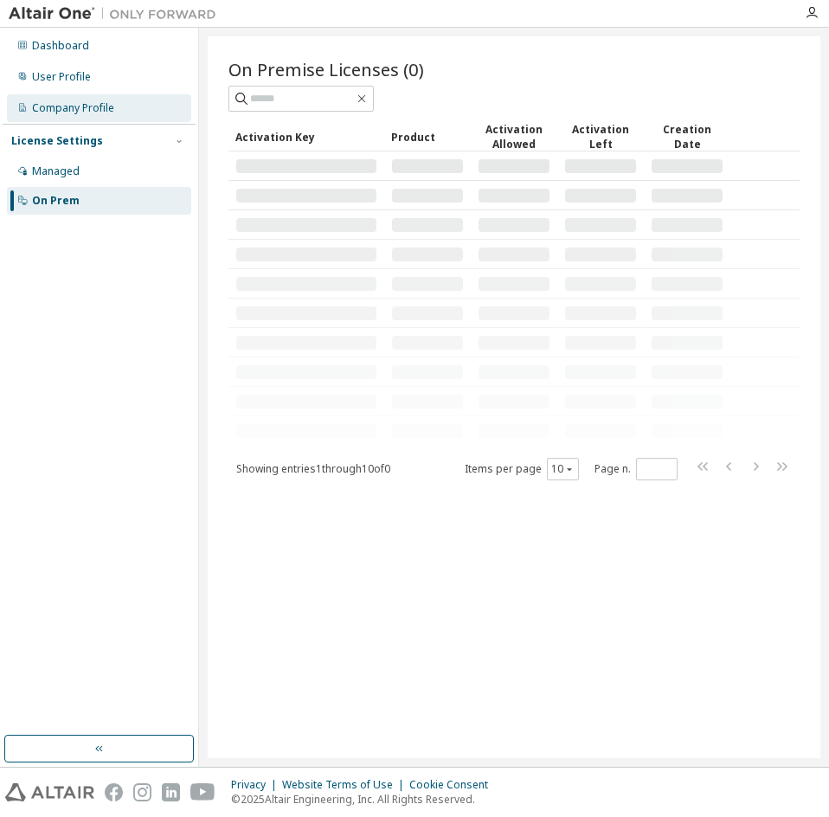
click at [76, 107] on div "Company Profile" at bounding box center [73, 108] width 82 height 14
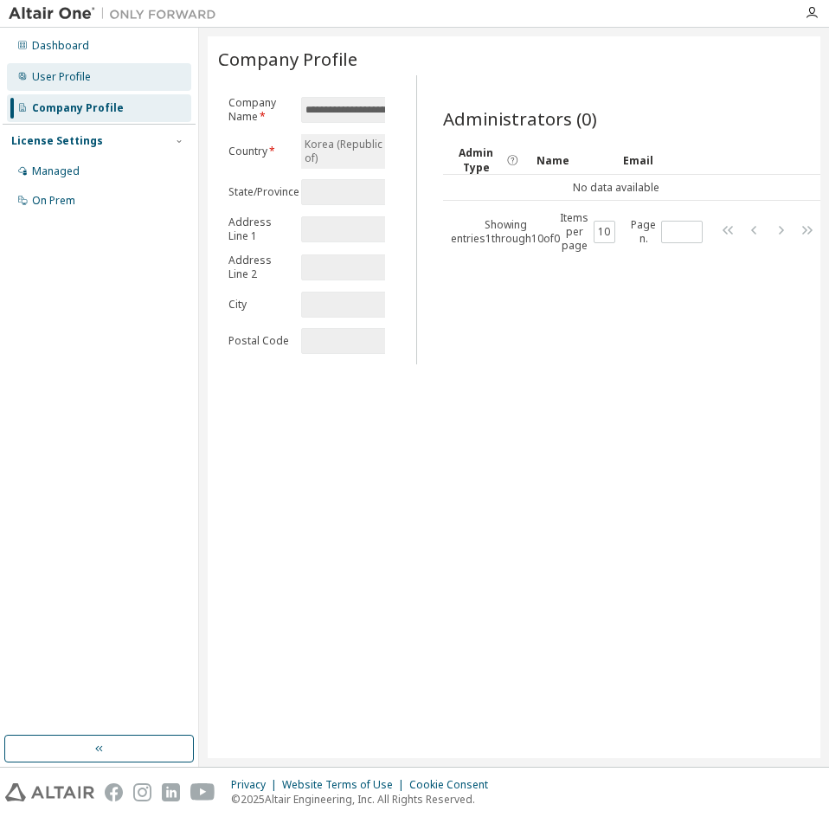
click at [73, 74] on div "User Profile" at bounding box center [61, 77] width 59 height 14
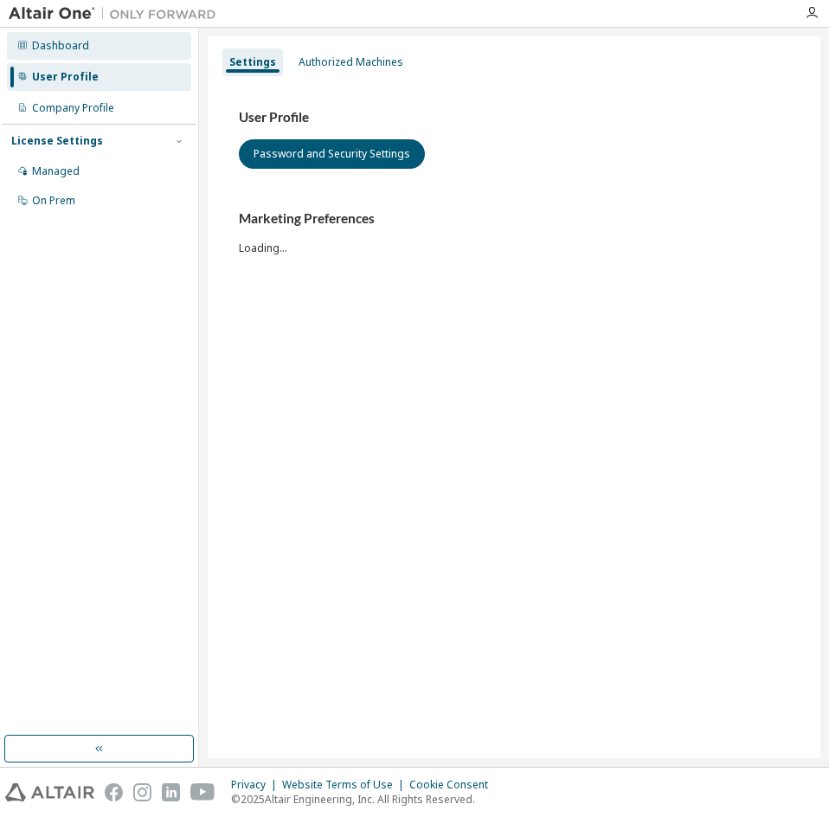
click at [73, 45] on div "Dashboard" at bounding box center [60, 46] width 57 height 14
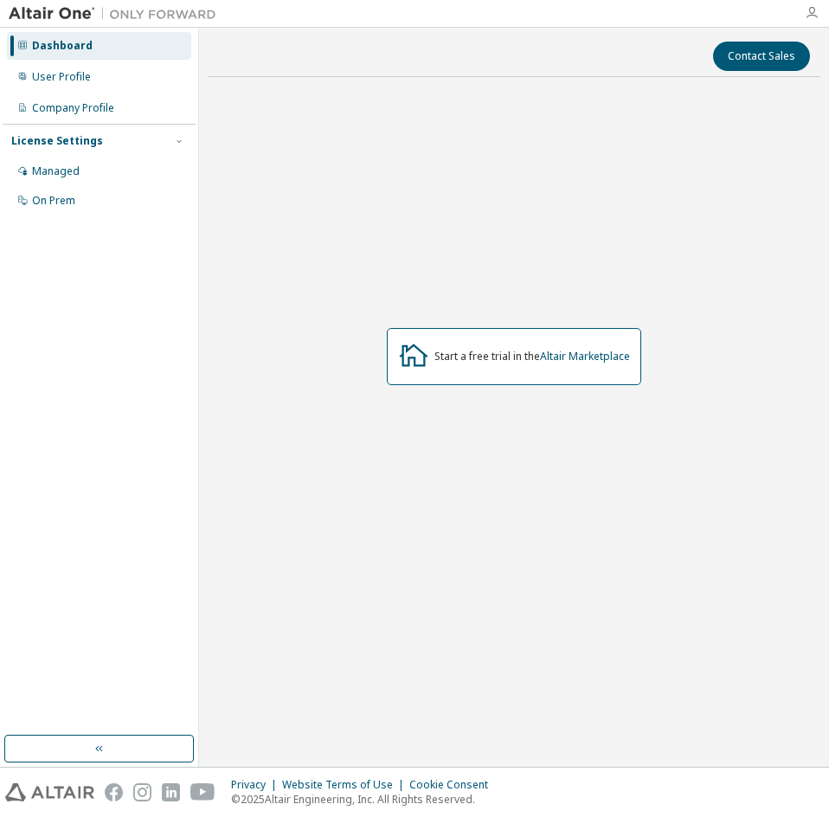
click at [814, 8] on icon "button" at bounding box center [812, 13] width 14 height 14
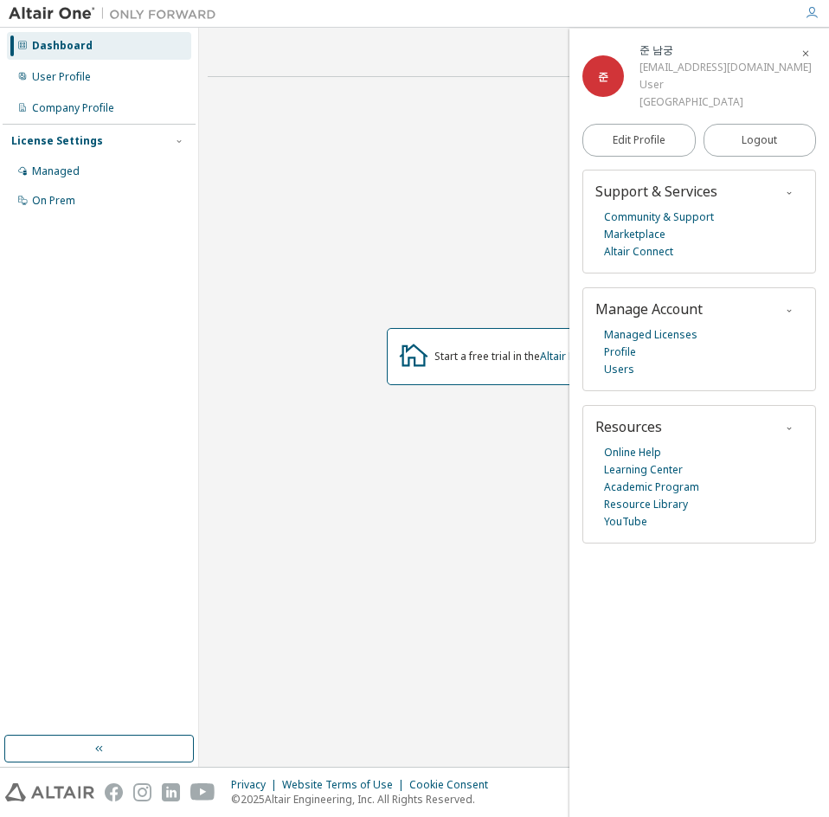
click at [691, 73] on div "[EMAIL_ADDRESS][DOMAIN_NAME]" at bounding box center [726, 67] width 172 height 17
drag, startPoint x: 674, startPoint y: 69, endPoint x: 634, endPoint y: 70, distance: 40.7
click at [634, 70] on div "준 준 남궁 [EMAIL_ADDRESS][DOMAIN_NAME] User [GEOGRAPHIC_DATA]" at bounding box center [699, 76] width 234 height 69
click at [609, 72] on div "준" at bounding box center [603, 76] width 42 height 42
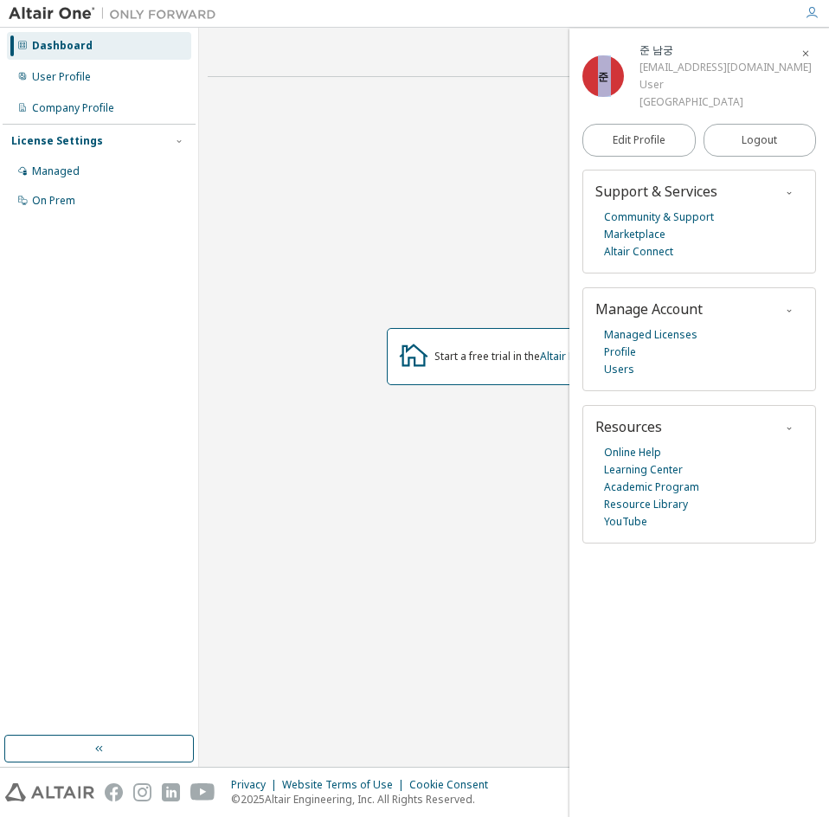
click at [609, 72] on div "준" at bounding box center [603, 76] width 42 height 42
click at [606, 72] on span "준" at bounding box center [603, 76] width 10 height 15
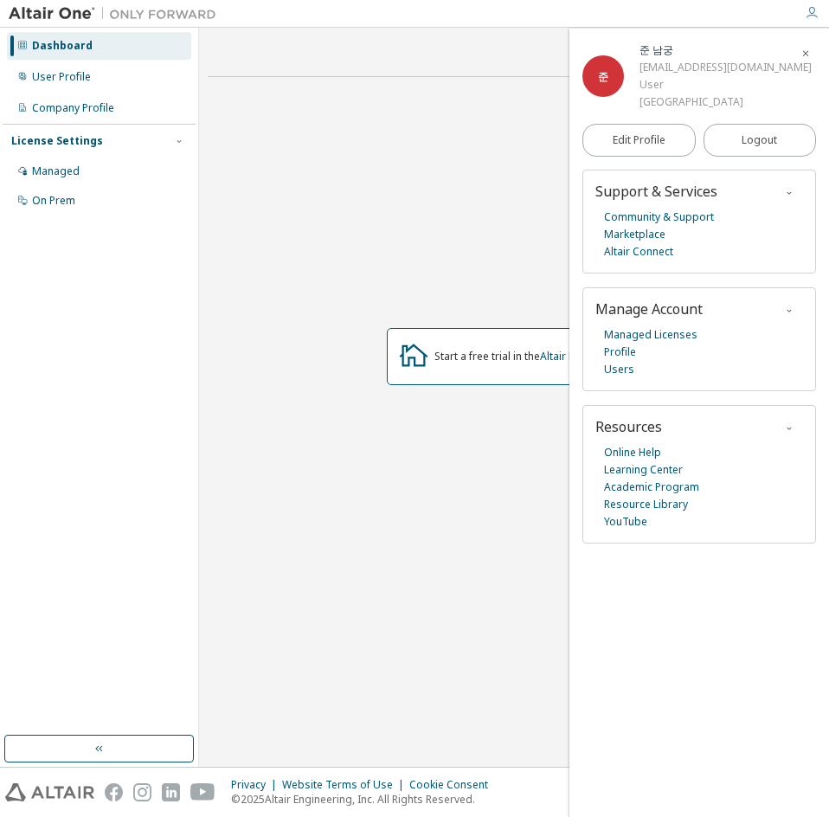
click at [705, 78] on div "User" at bounding box center [726, 84] width 172 height 17
click at [653, 135] on span "Edit Profile" at bounding box center [639, 140] width 53 height 14
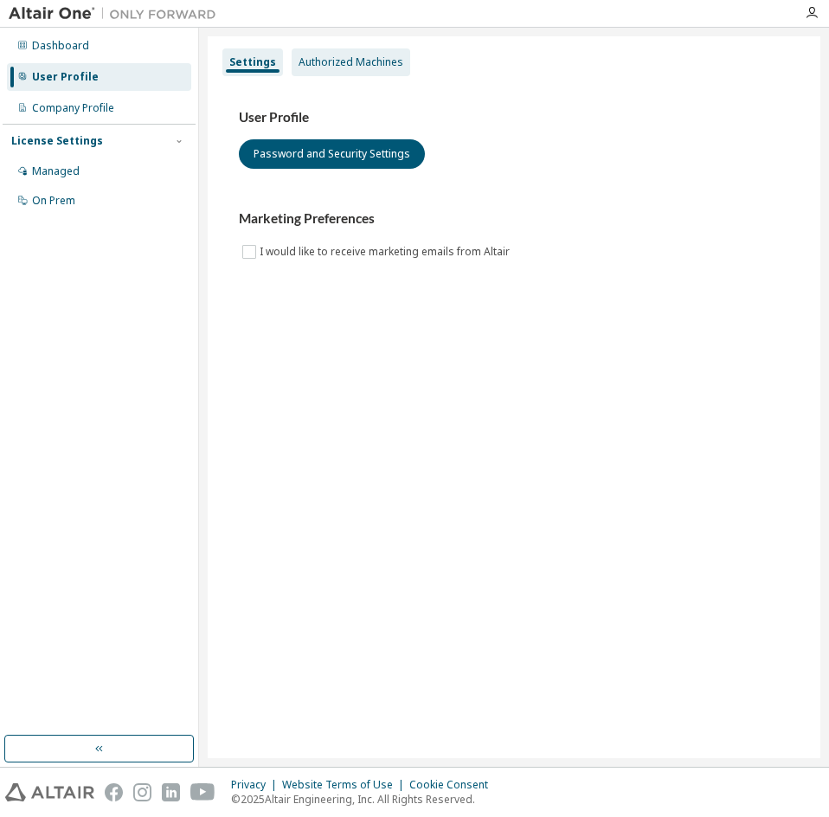
click at [322, 56] on div "Authorized Machines" at bounding box center [351, 62] width 105 height 14
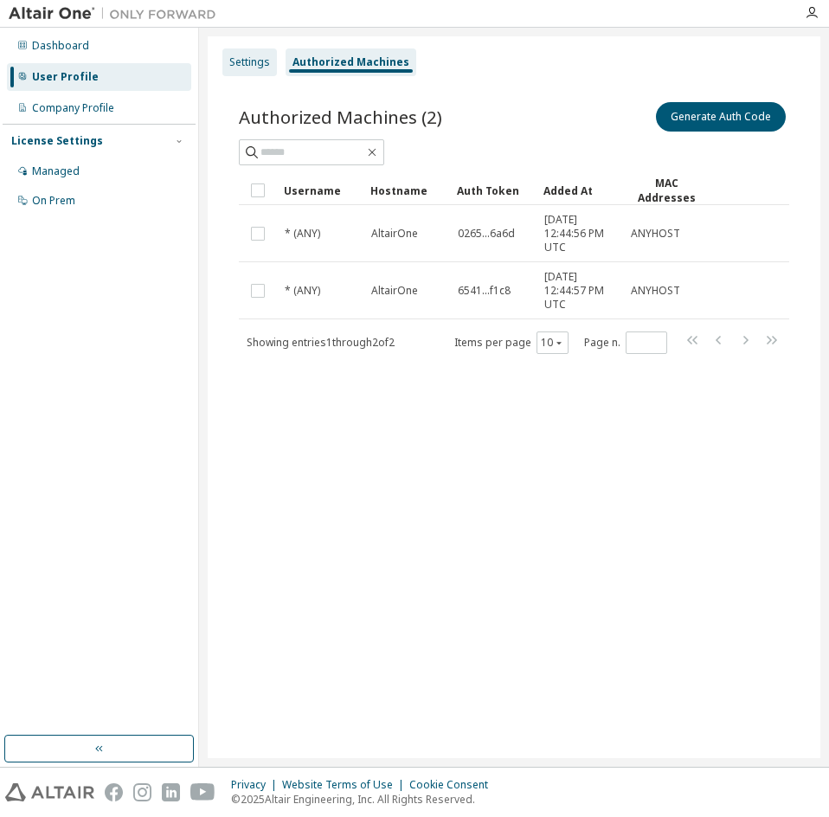
click at [247, 66] on div "Settings" at bounding box center [249, 62] width 41 height 14
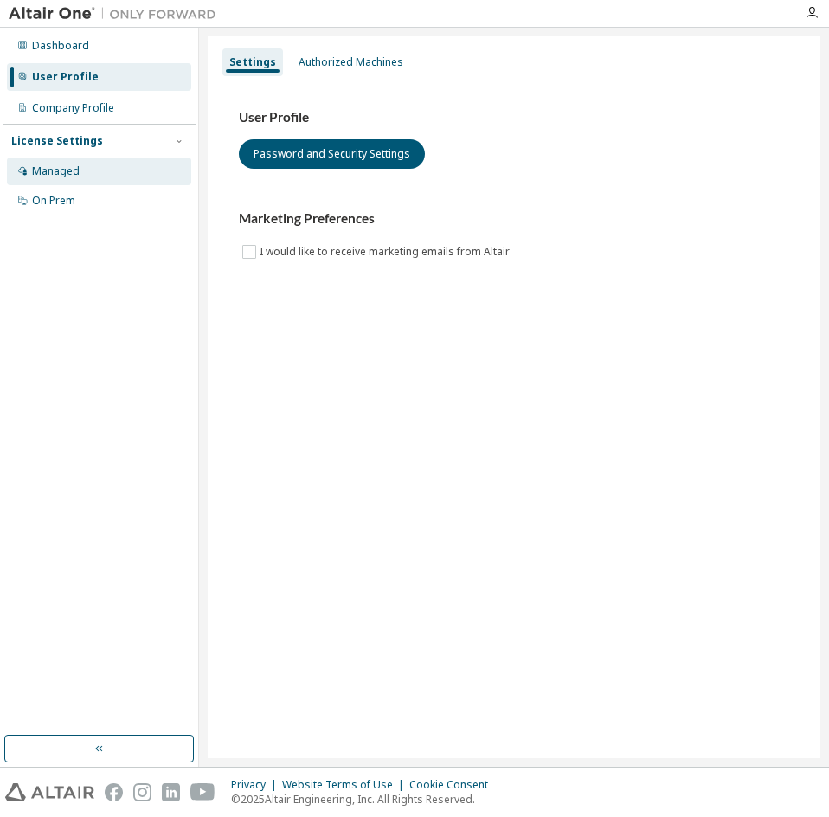
click at [57, 181] on div "Managed" at bounding box center [99, 172] width 184 height 28
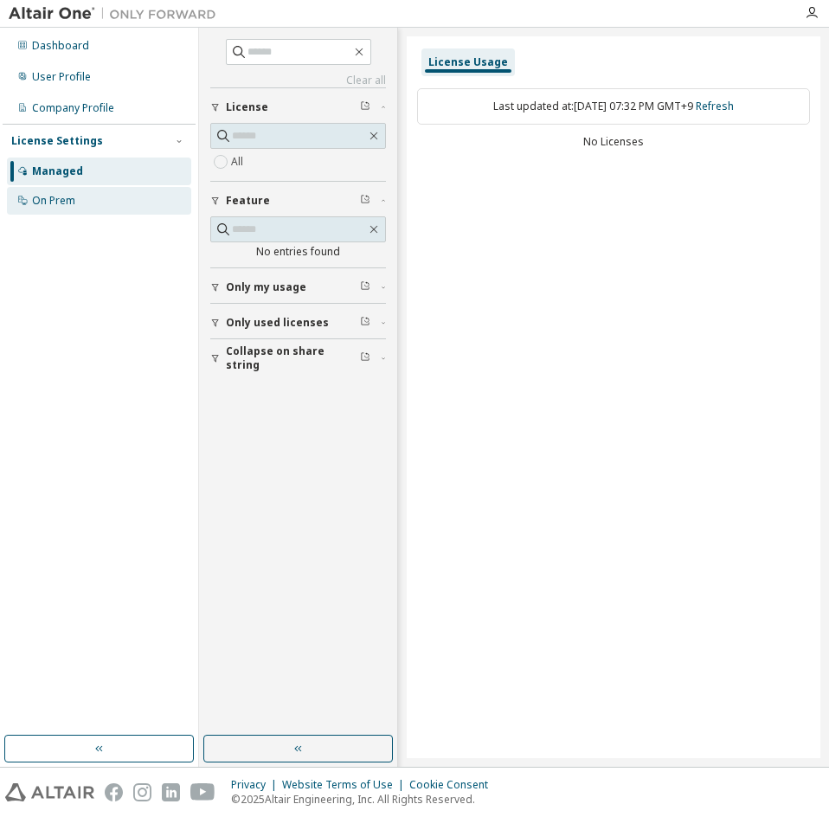
click at [66, 209] on div "On Prem" at bounding box center [99, 201] width 184 height 28
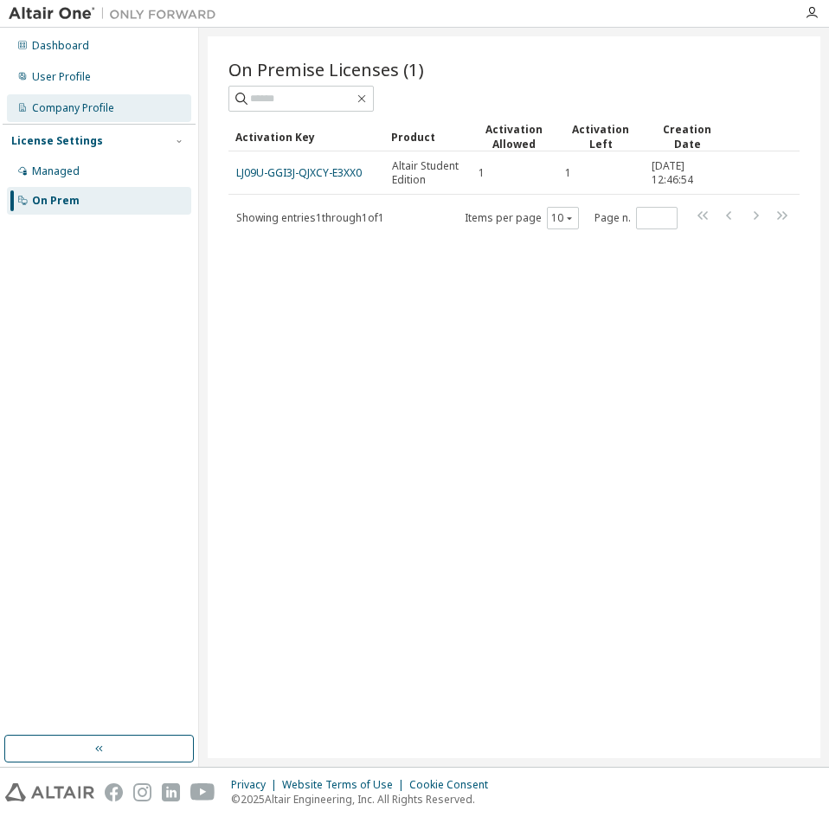
click at [89, 101] on div "Company Profile" at bounding box center [73, 108] width 82 height 14
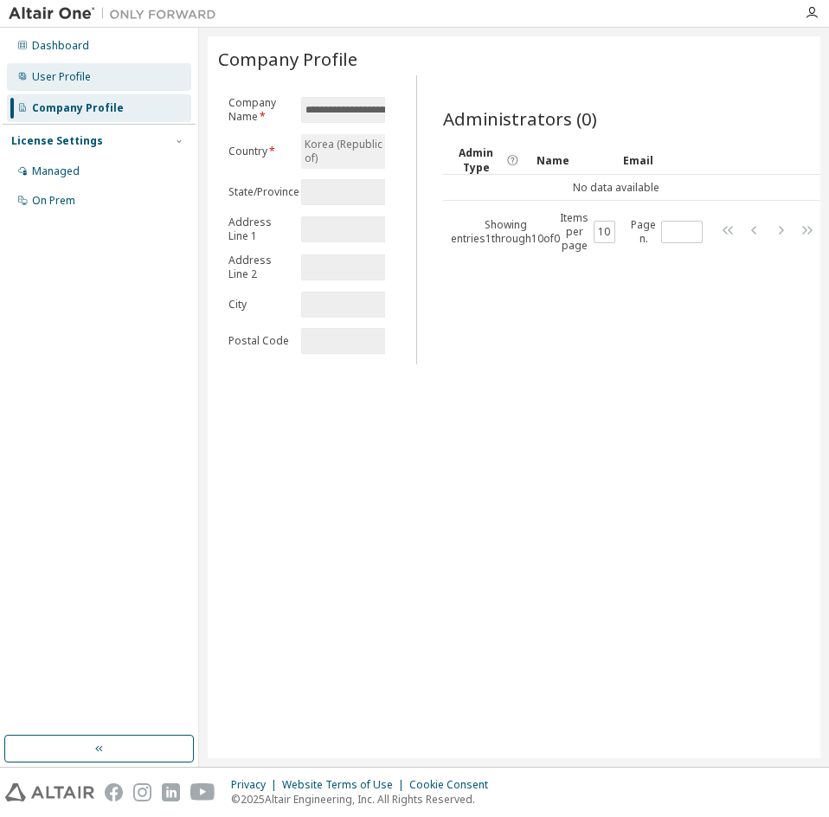
click at [105, 74] on div "User Profile" at bounding box center [99, 77] width 184 height 28
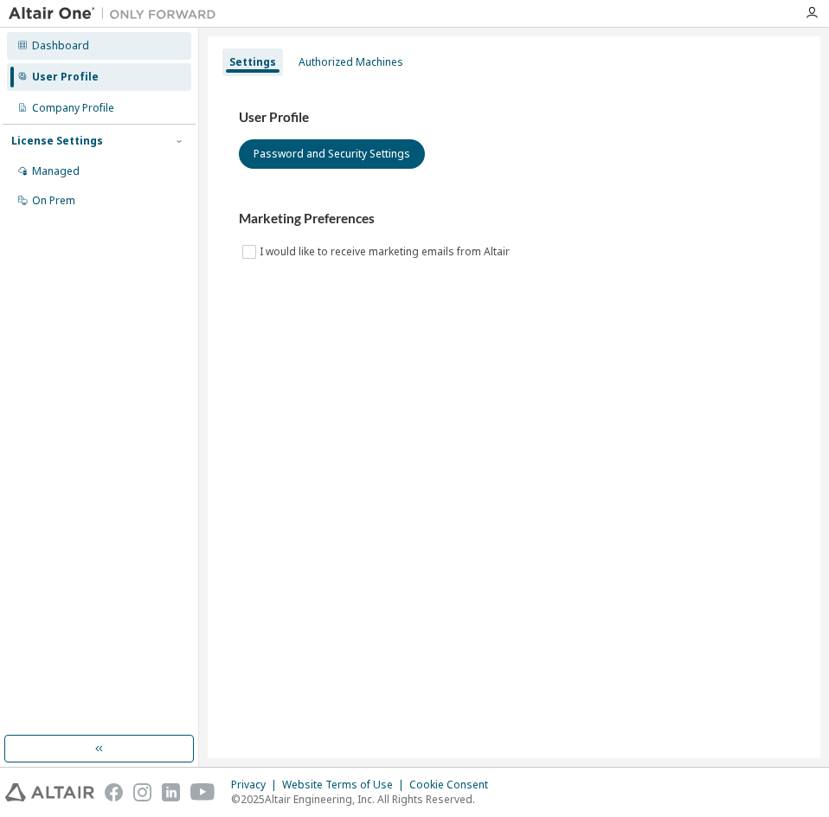
click at [110, 51] on div "Dashboard" at bounding box center [99, 46] width 184 height 28
